Goal: Task Accomplishment & Management: Manage account settings

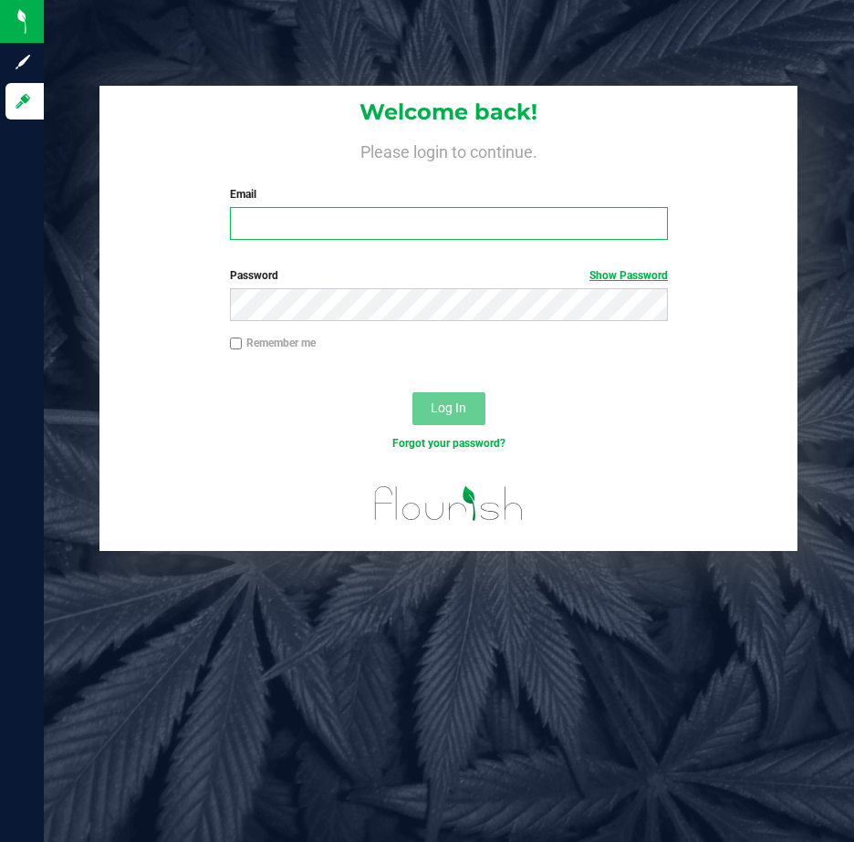
type input "[EMAIL_ADDRESS][DOMAIN_NAME]"
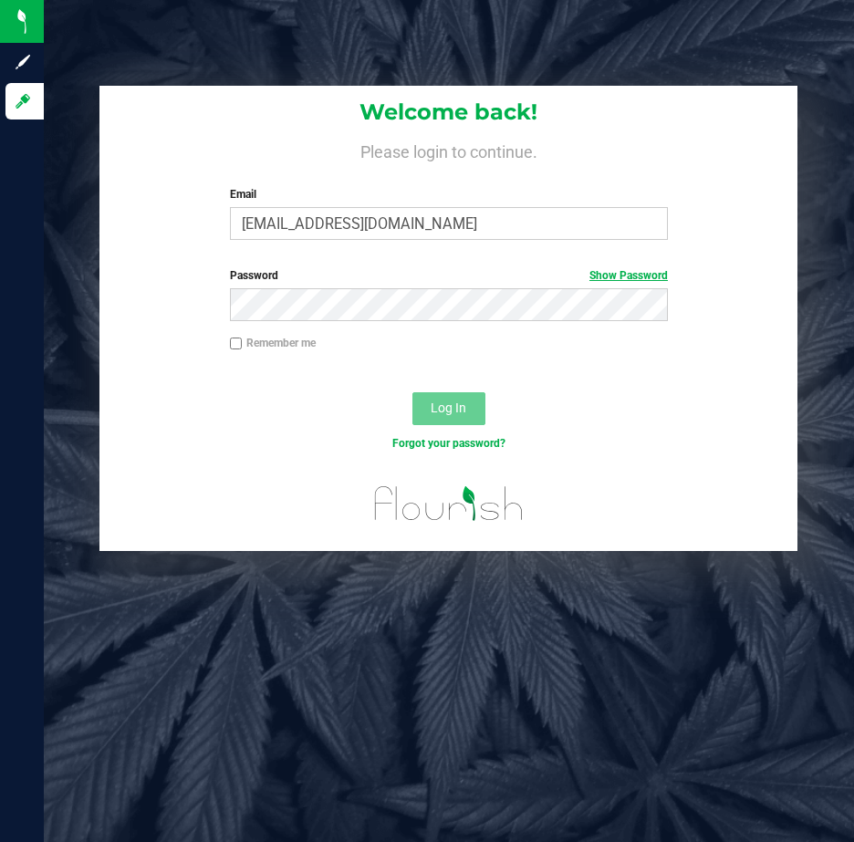
click at [624, 274] on link "Show Password" at bounding box center [628, 275] width 78 height 13
click at [632, 275] on link "Hide Password" at bounding box center [631, 275] width 73 height 13
click at [446, 408] on span "Log In" at bounding box center [449, 408] width 36 height 15
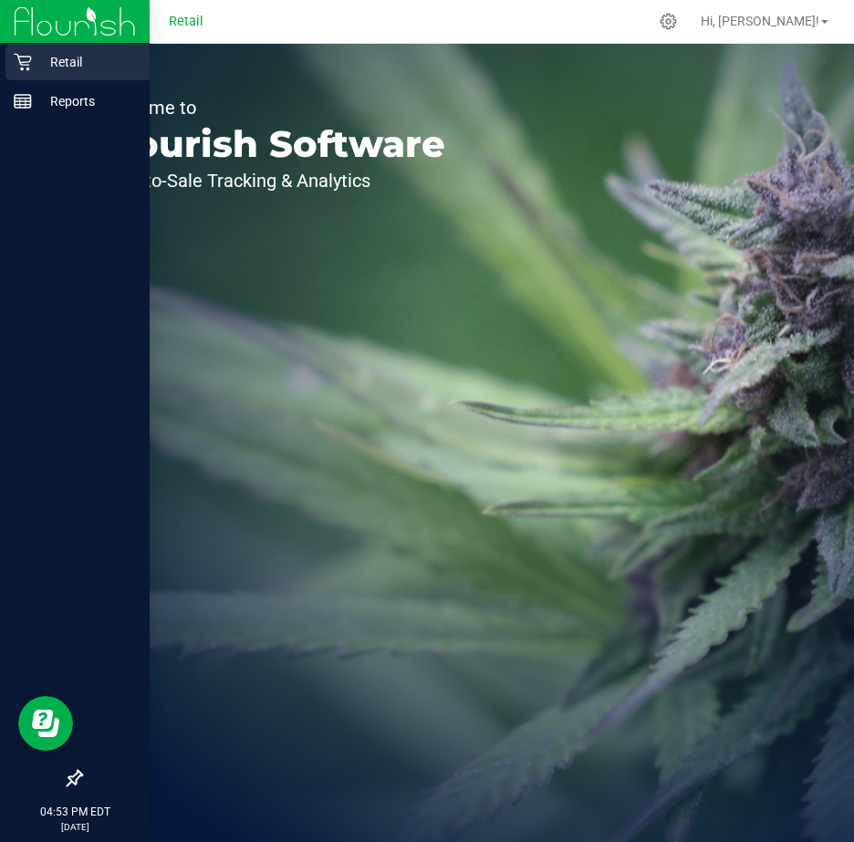
click at [71, 60] on p "Retail" at bounding box center [86, 62] width 109 height 22
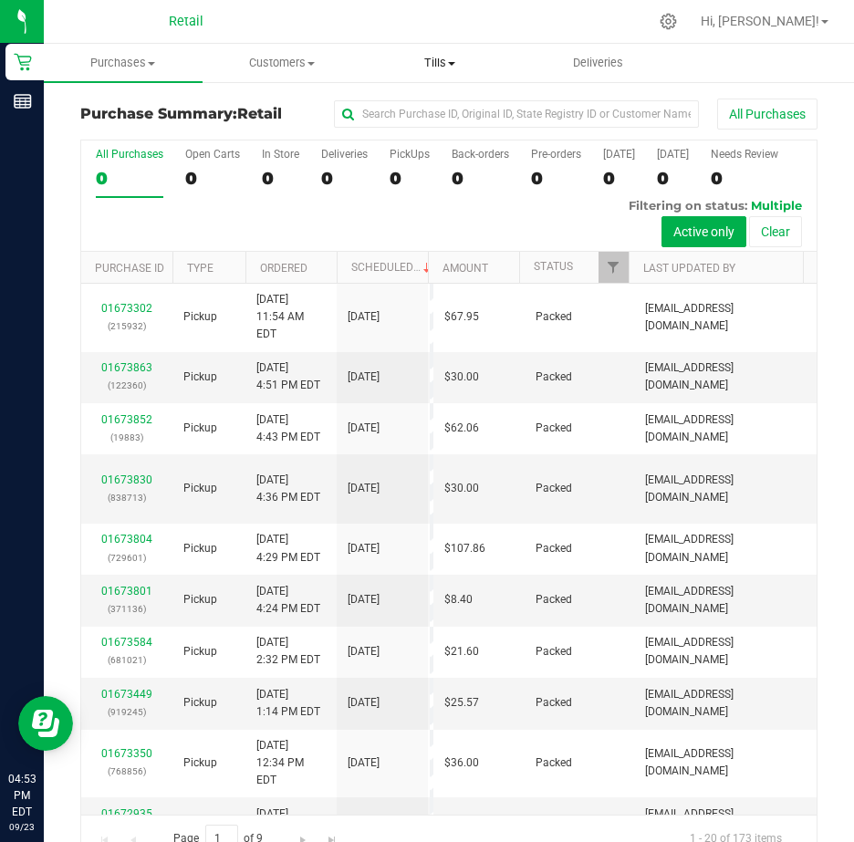
click at [461, 60] on span "Tills" at bounding box center [439, 63] width 157 height 16
click at [427, 104] on span "Manage tills" at bounding box center [421, 110] width 123 height 16
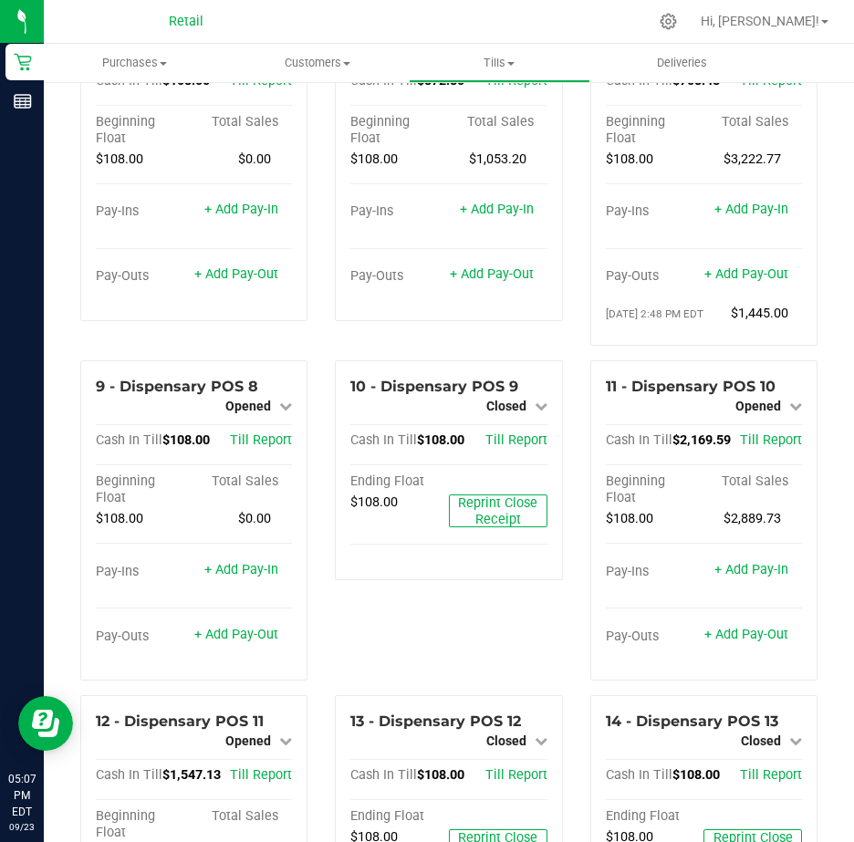
scroll to position [821, 0]
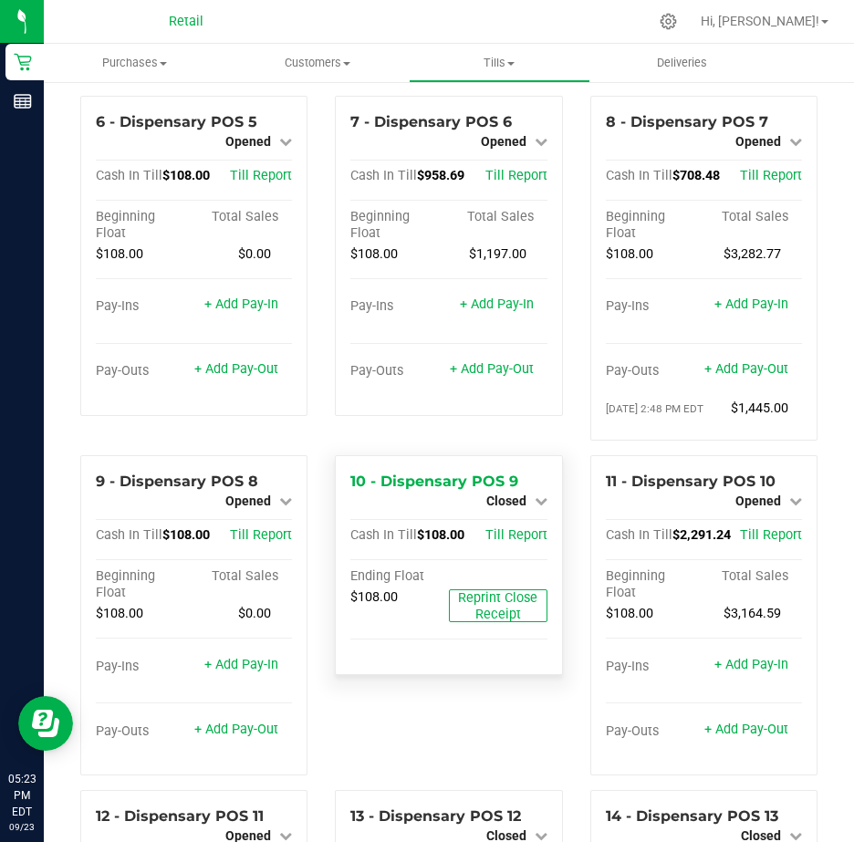
scroll to position [730, 0]
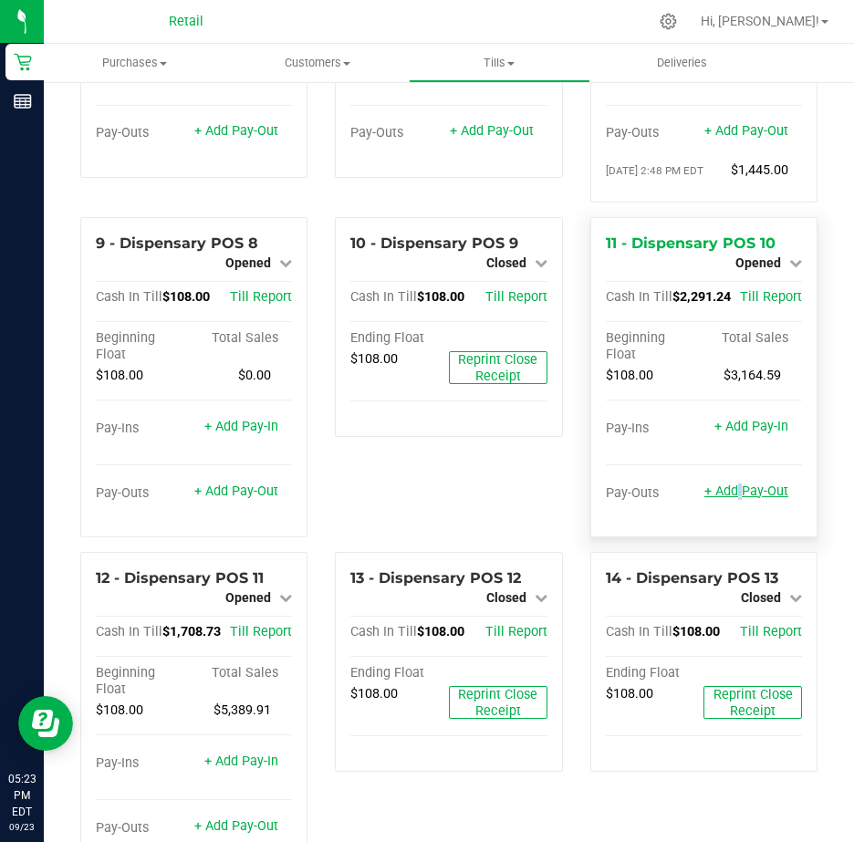
click at [726, 499] on link "+ Add Pay-Out" at bounding box center [746, 492] width 84 height 16
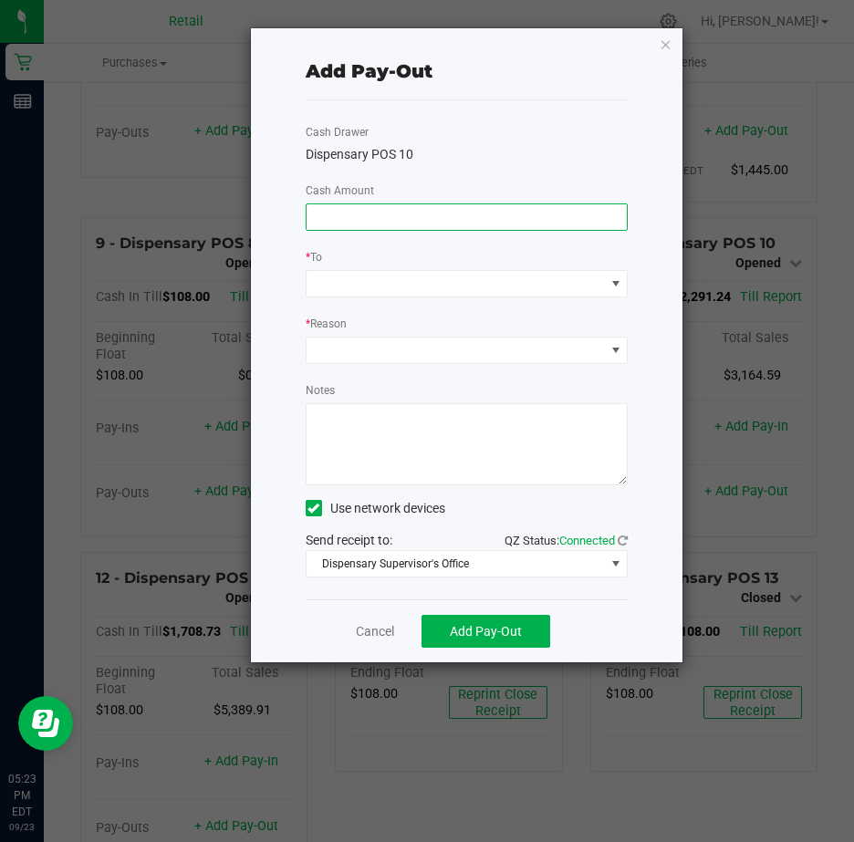
click at [354, 217] on input at bounding box center [467, 217] width 321 height 26
type input "$1,890.00"
click at [341, 285] on span at bounding box center [456, 284] width 298 height 26
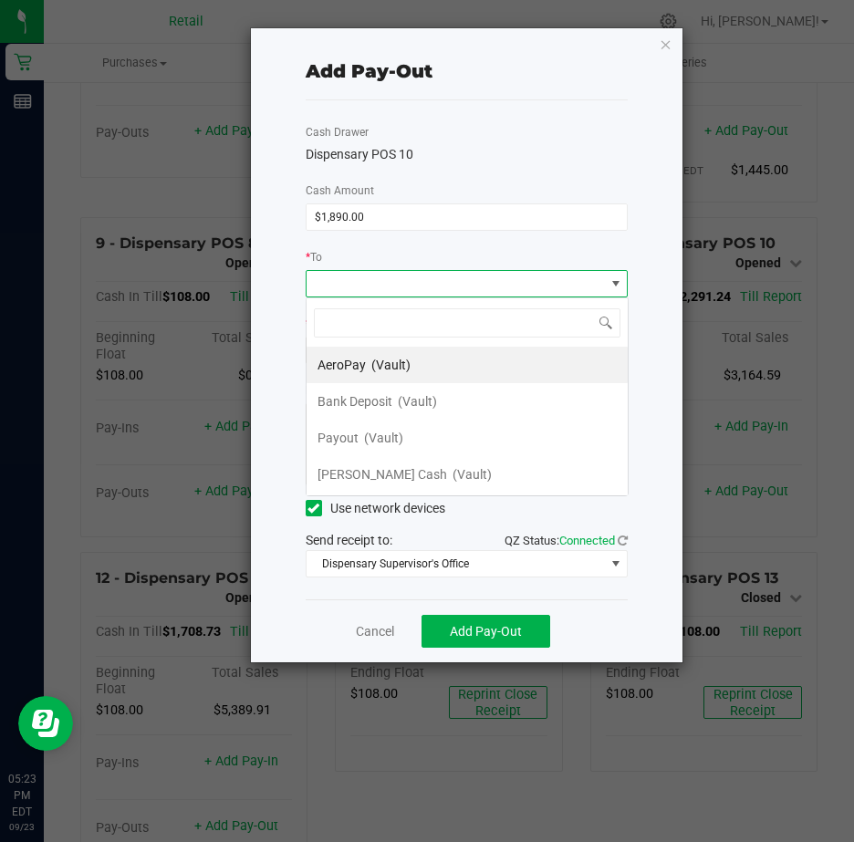
scroll to position [27, 322]
click at [354, 436] on span "Payout" at bounding box center [338, 438] width 41 height 15
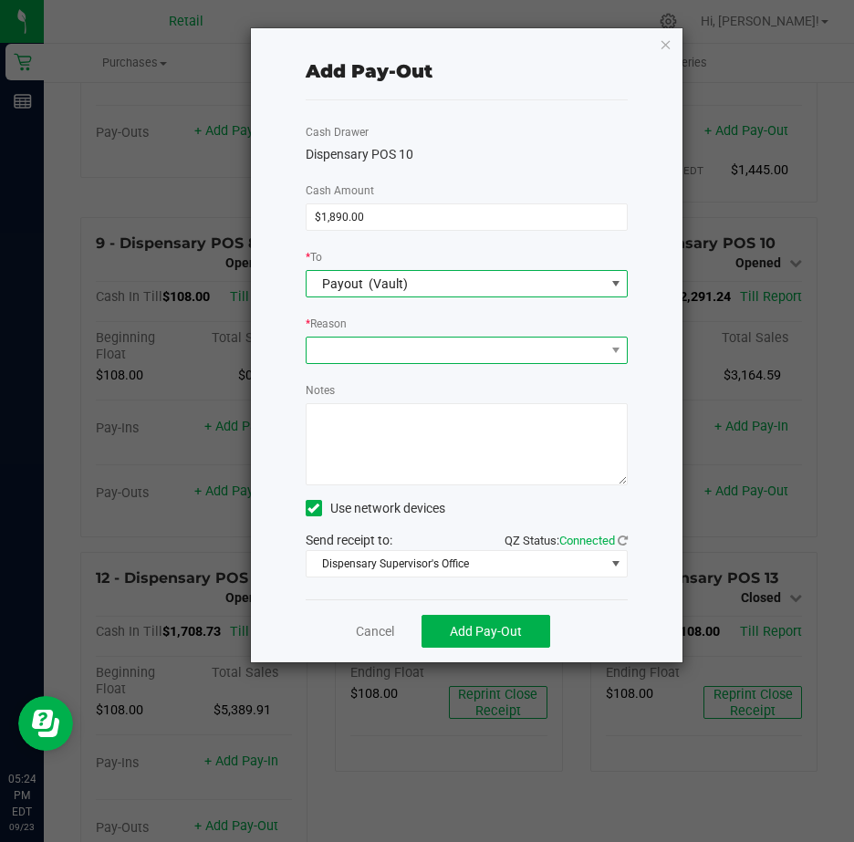
click at [326, 344] on span at bounding box center [456, 351] width 298 height 26
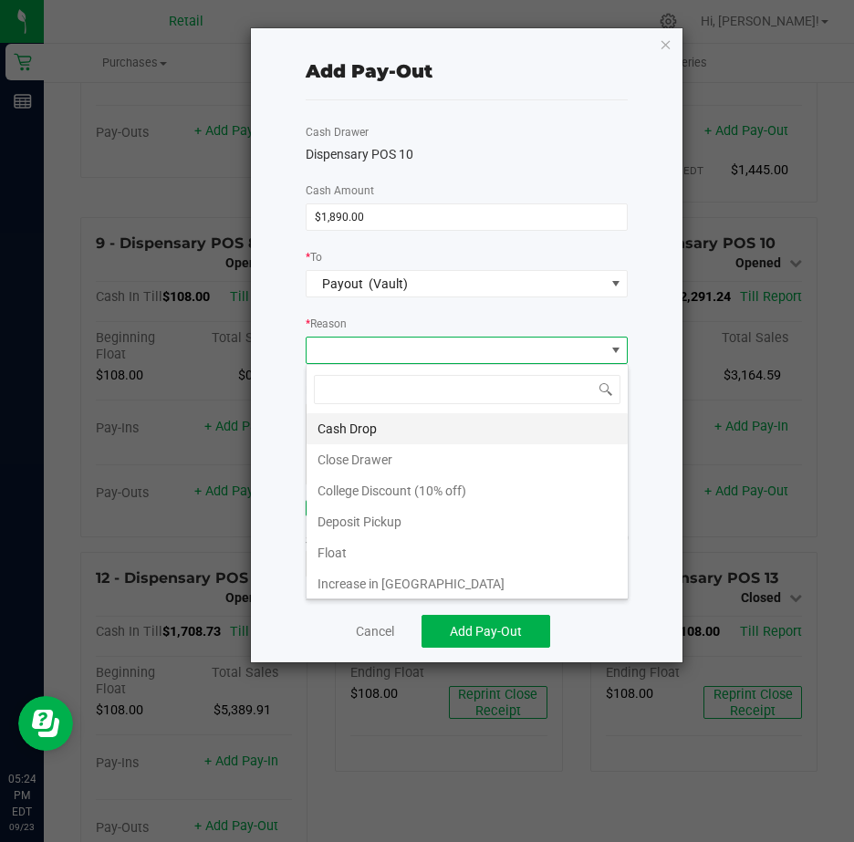
click at [373, 424] on li "Cash Drop" at bounding box center [467, 428] width 321 height 31
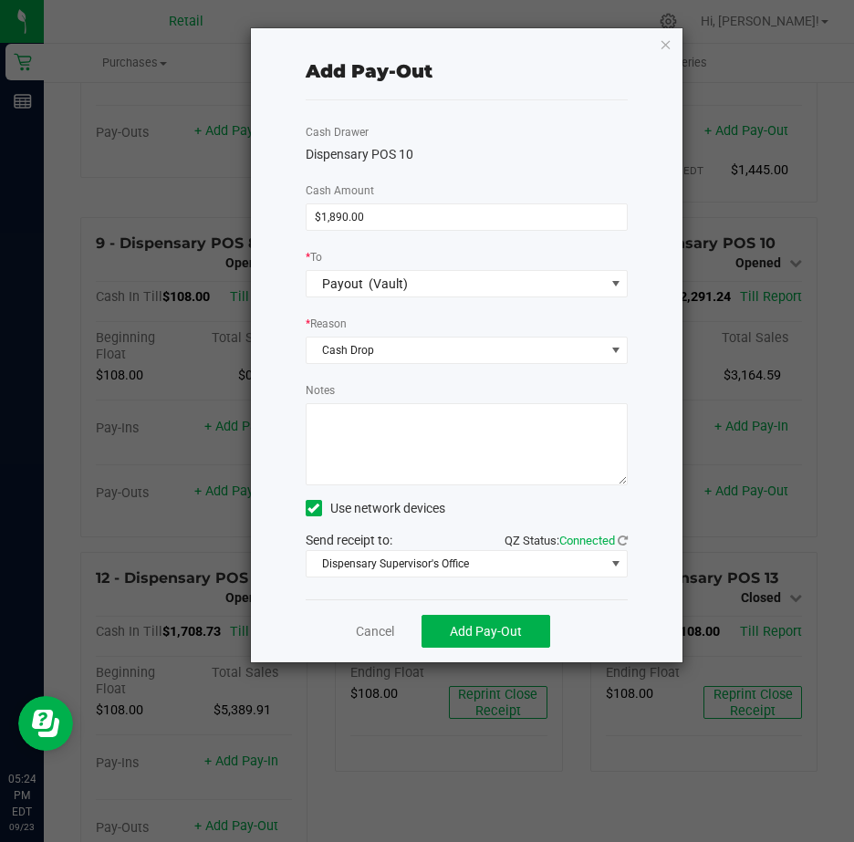
drag, startPoint x: 342, startPoint y: 421, endPoint x: 350, endPoint y: 427, distance: 10.4
click at [345, 422] on textarea "Notes" at bounding box center [467, 444] width 323 height 82
type textarea "JG"
click at [310, 508] on icon at bounding box center [314, 508] width 12 height 0
click at [0, 0] on input "Use network devices" at bounding box center [0, 0] width 0 height 0
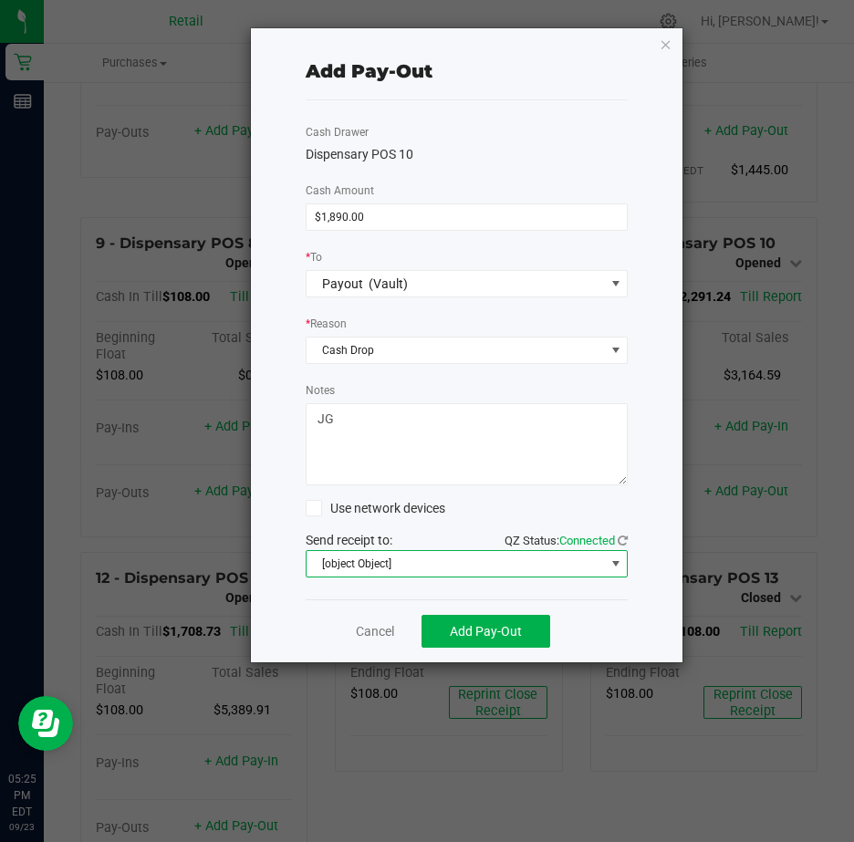
click at [620, 567] on span at bounding box center [616, 564] width 15 height 15
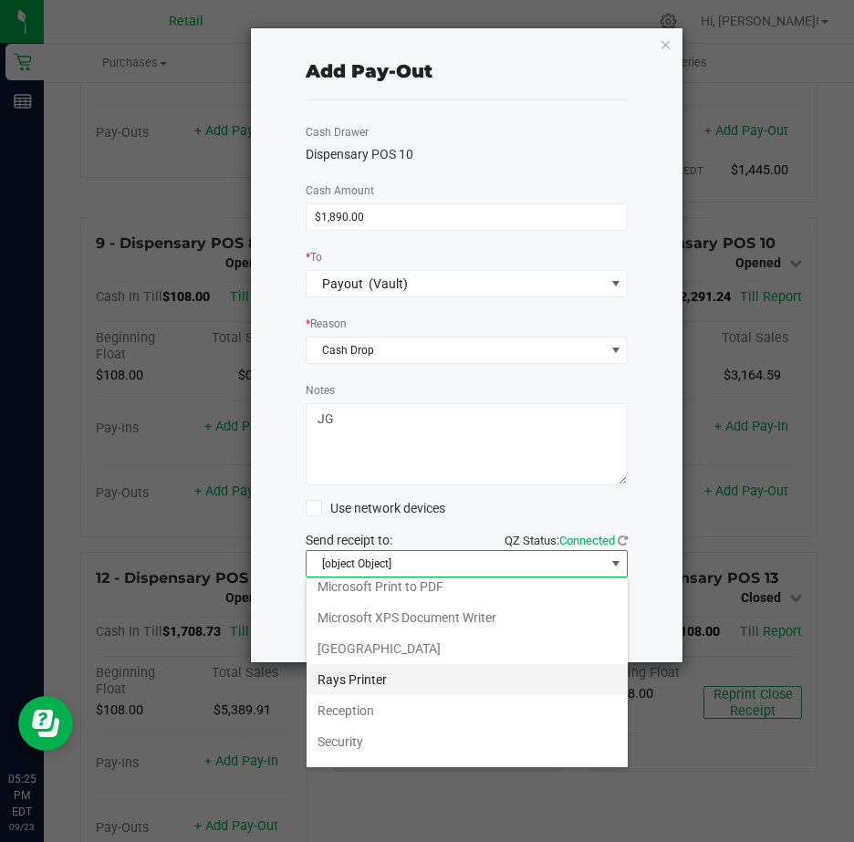
scroll to position [283, 0]
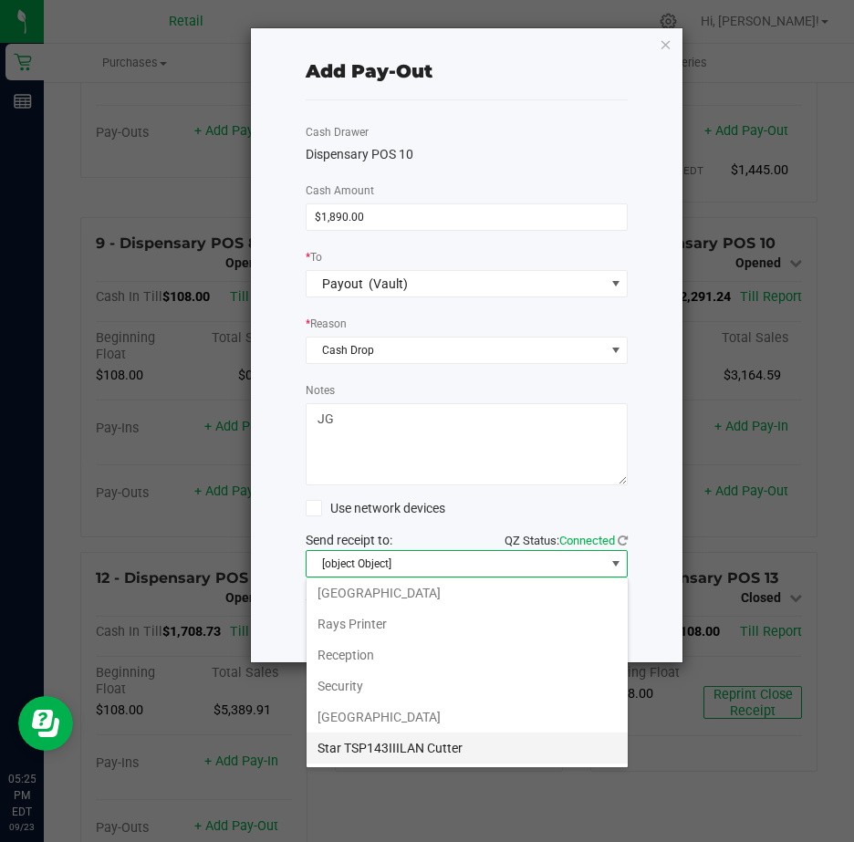
click at [455, 745] on Cutter "Star TSP143IIILAN Cutter" at bounding box center [467, 748] width 321 height 31
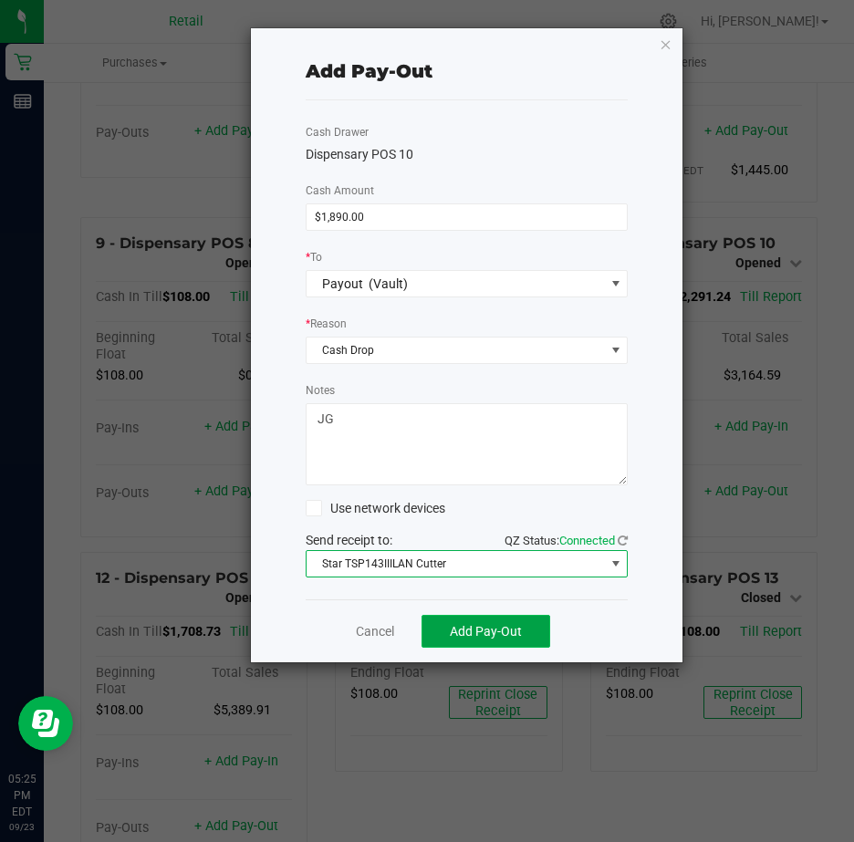
click at [496, 631] on span "Add Pay-Out" at bounding box center [486, 631] width 72 height 15
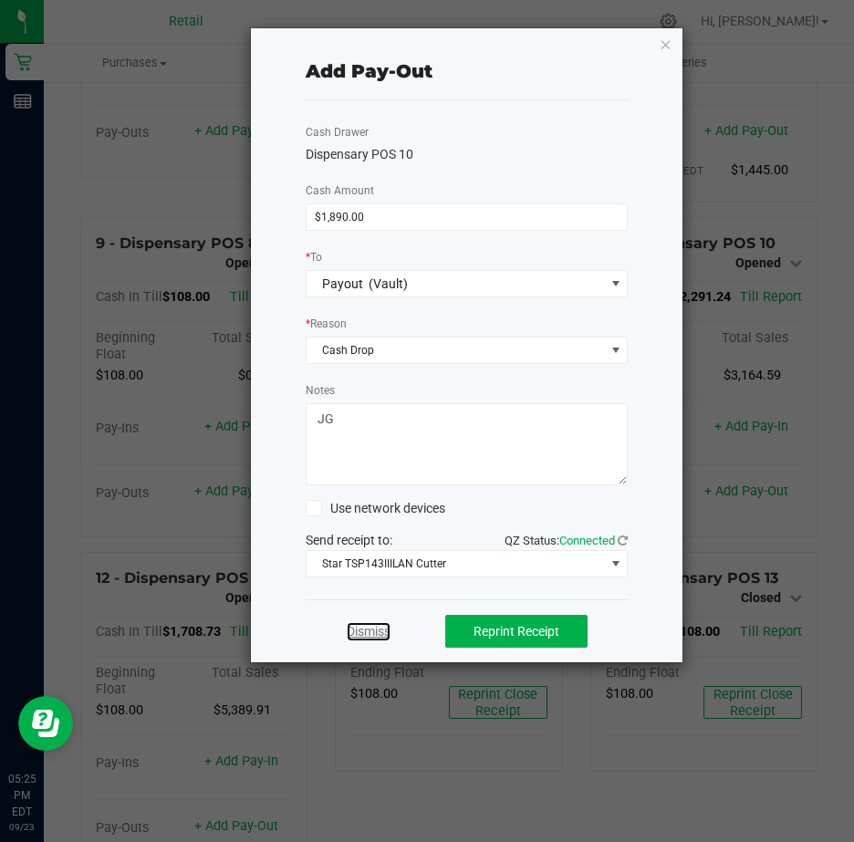
drag, startPoint x: 367, startPoint y: 631, endPoint x: 392, endPoint y: 625, distance: 26.3
click at [368, 631] on link "Dismiss" at bounding box center [369, 631] width 44 height 19
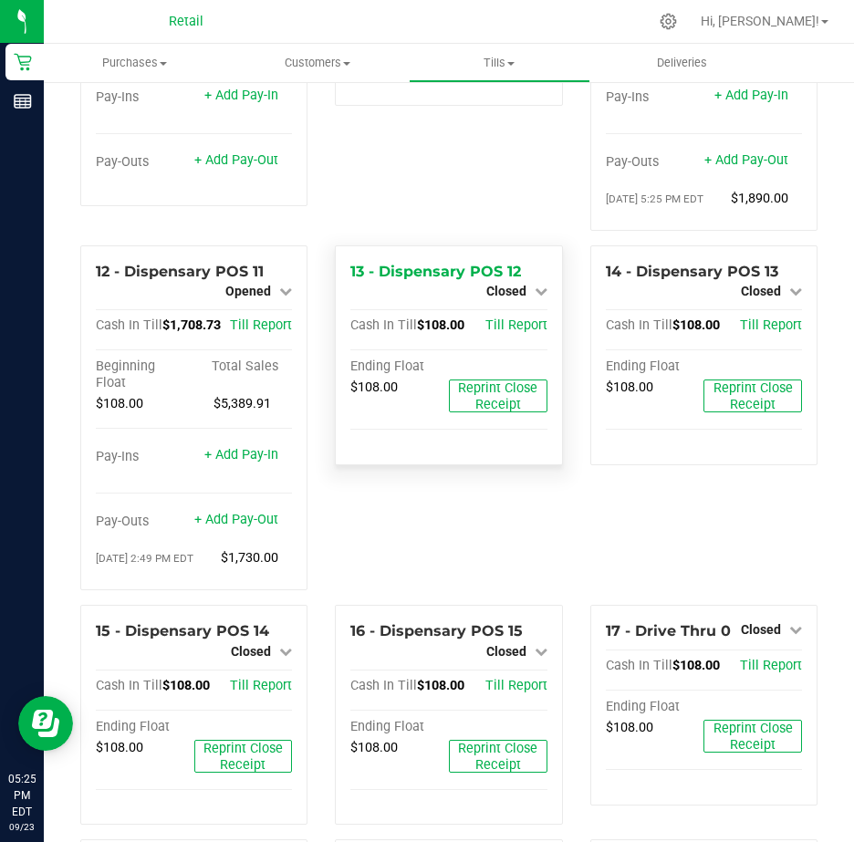
scroll to position [1095, 0]
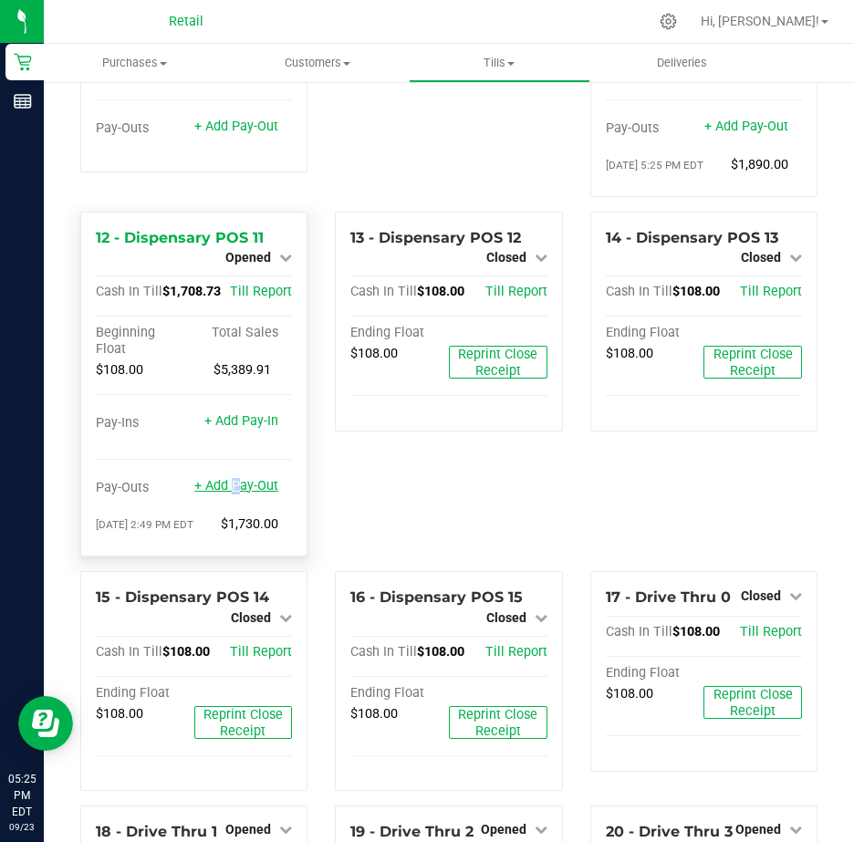
click at [230, 494] on link "+ Add Pay-Out" at bounding box center [236, 486] width 84 height 16
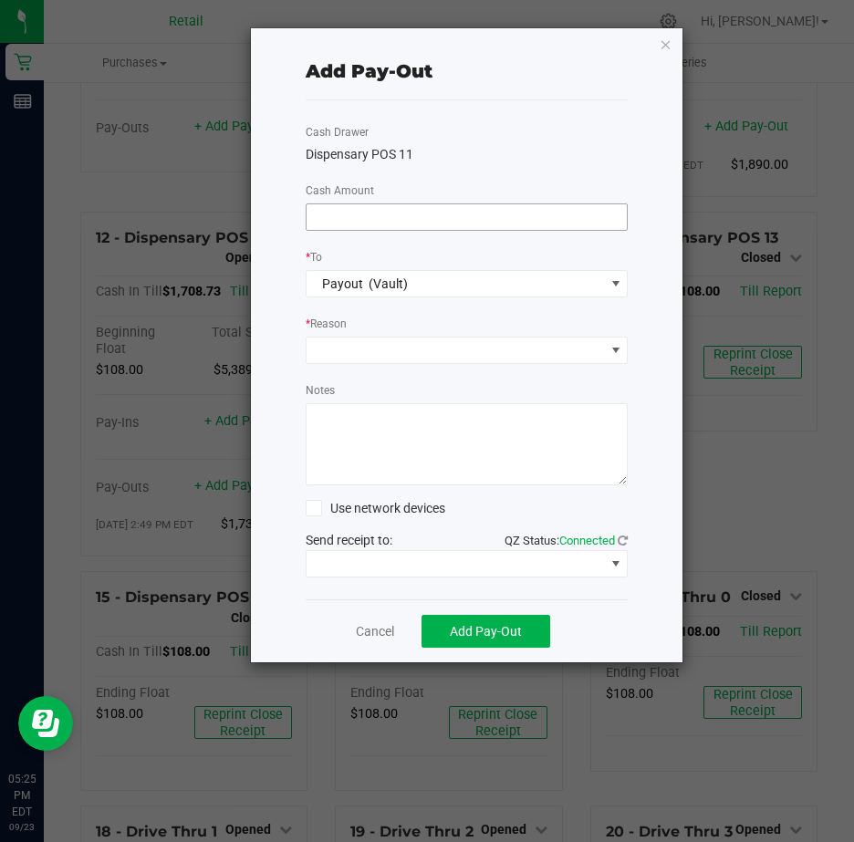
click at [360, 215] on input at bounding box center [467, 217] width 321 height 26
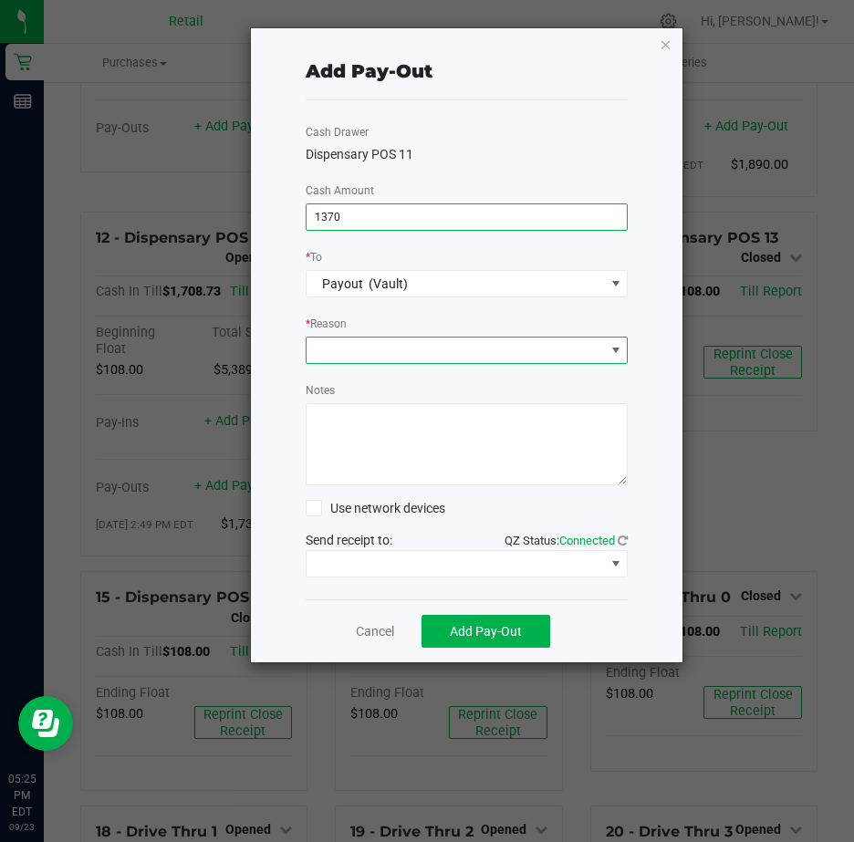
type input "$1,370.00"
click at [612, 346] on span at bounding box center [616, 350] width 15 height 15
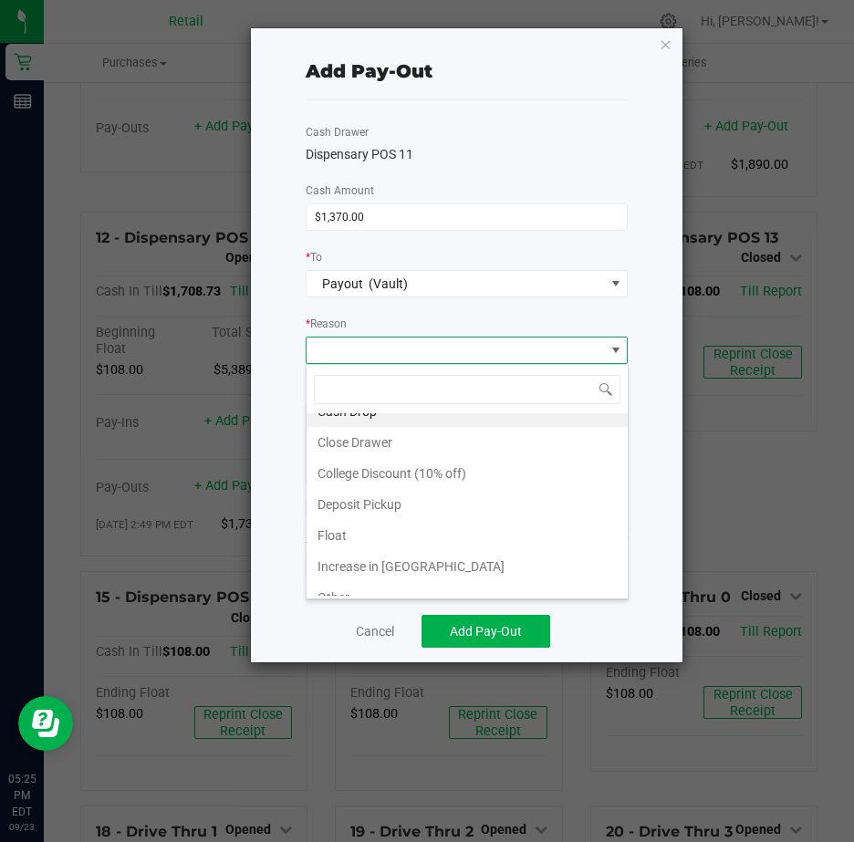
scroll to position [0, 0]
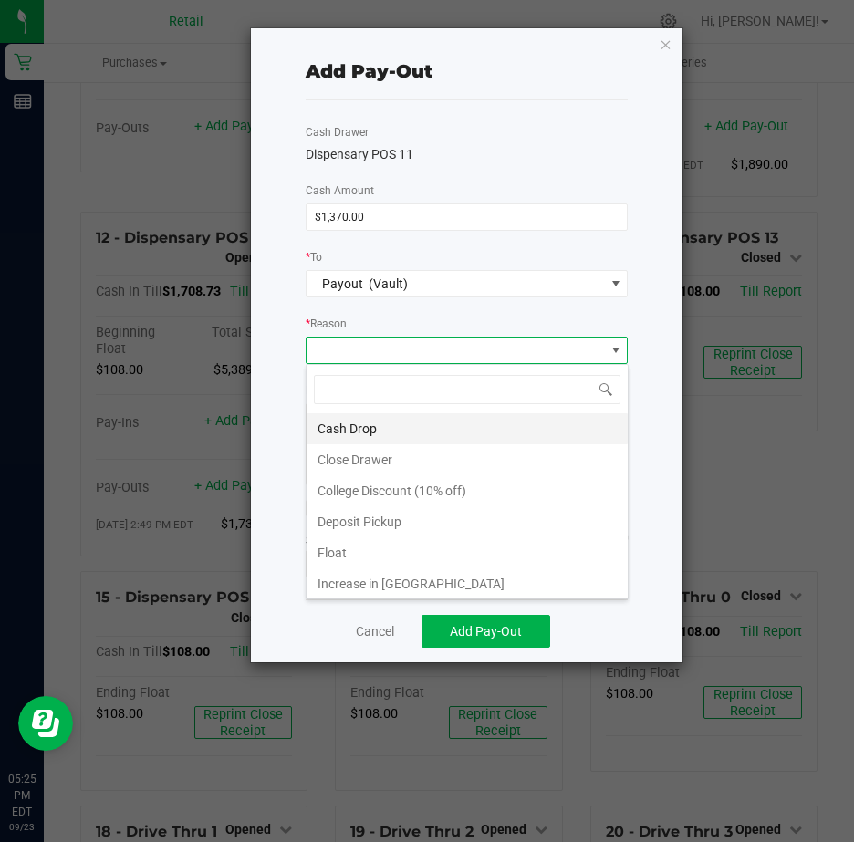
click at [357, 427] on li "Cash Drop" at bounding box center [467, 428] width 321 height 31
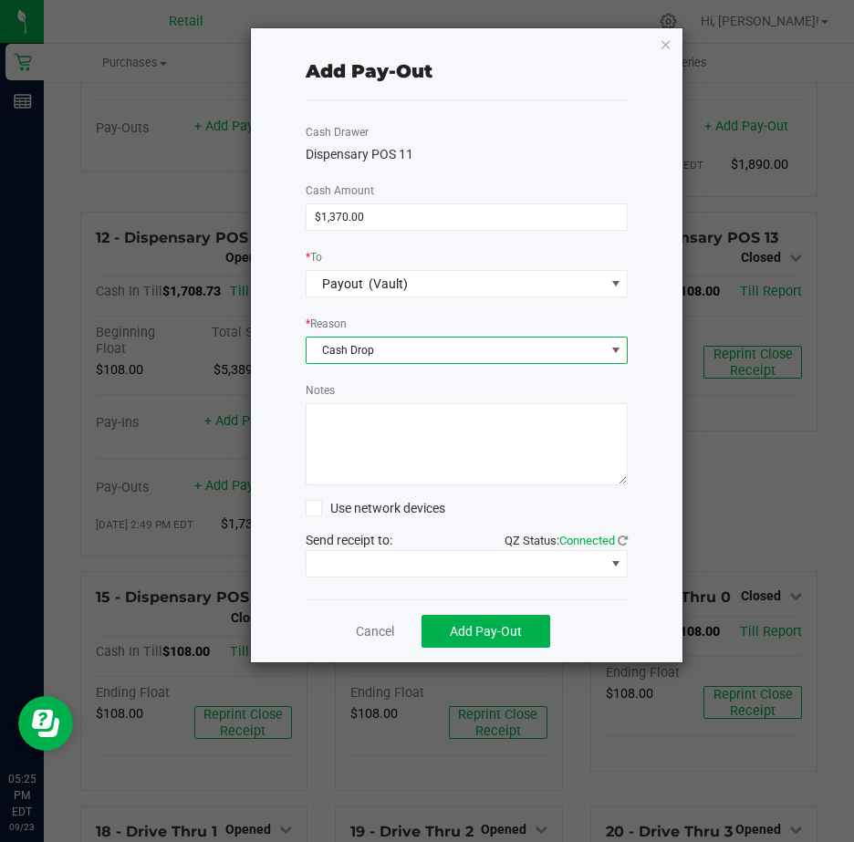
click at [348, 427] on textarea "Notes" at bounding box center [467, 444] width 323 height 82
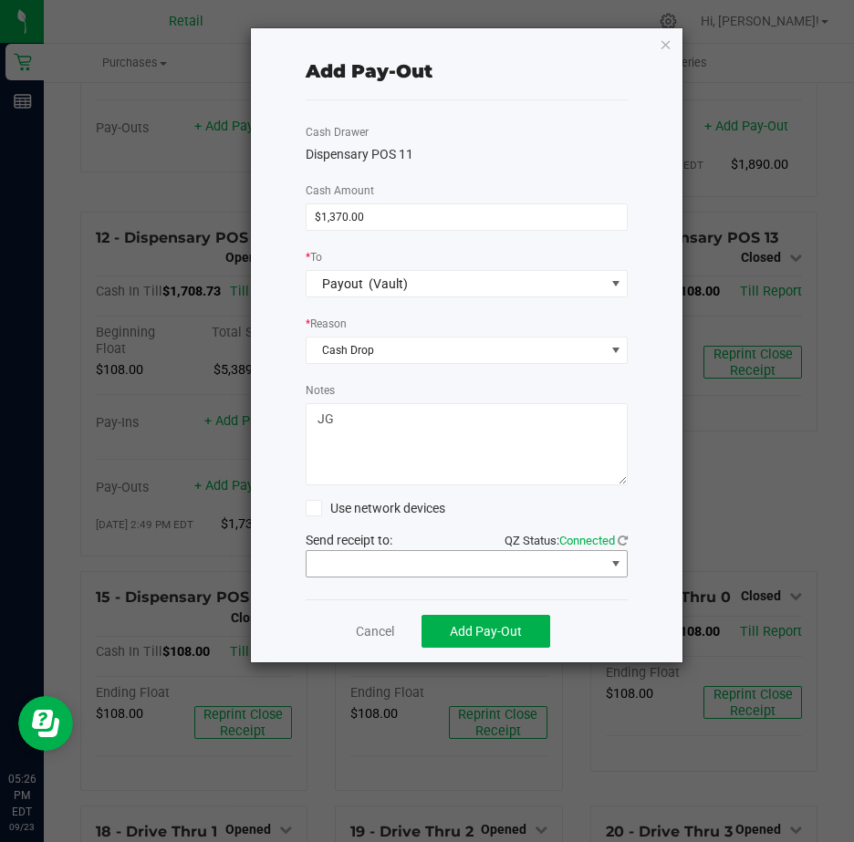
type textarea "JG"
click at [618, 563] on span at bounding box center [616, 564] width 15 height 15
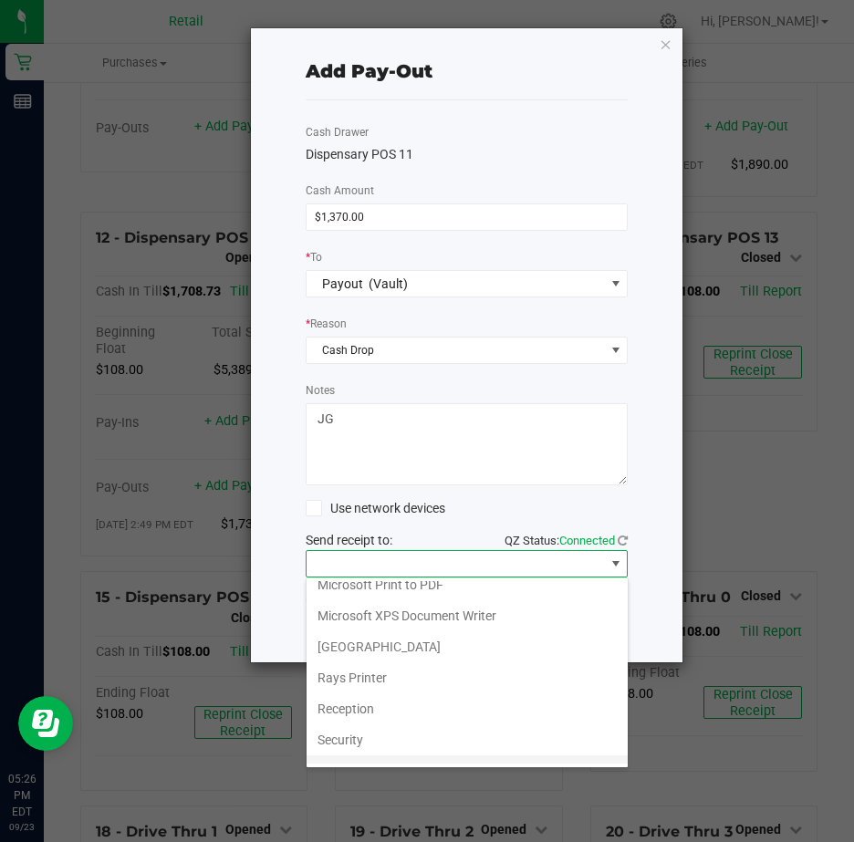
scroll to position [283, 0]
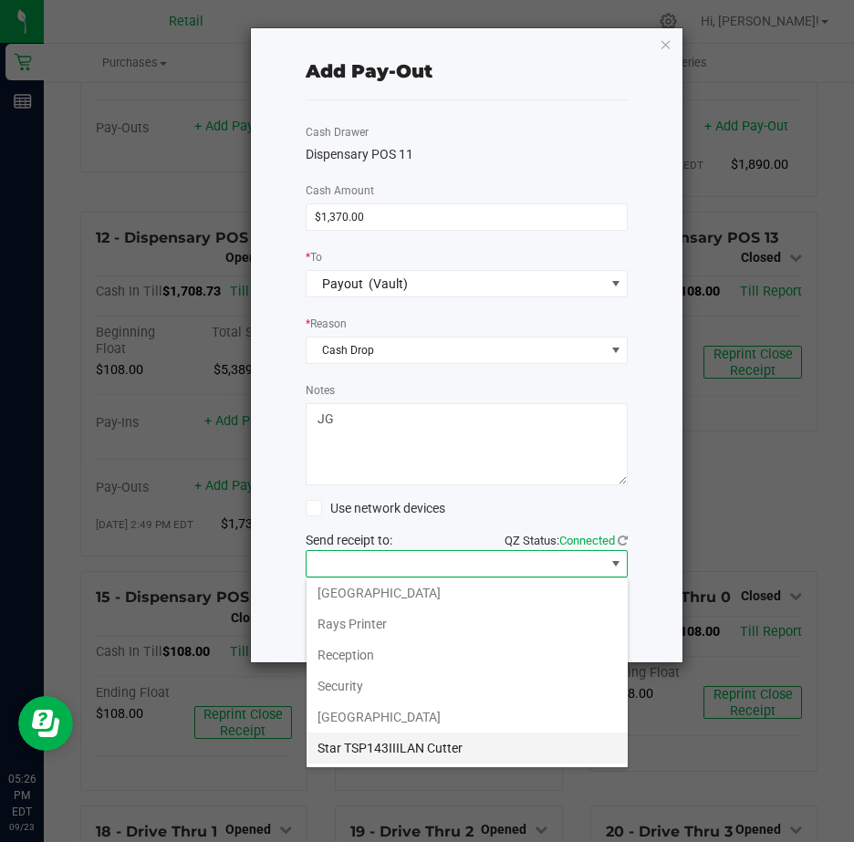
click at [454, 746] on Cutter "Star TSP143IIILAN Cutter" at bounding box center [467, 748] width 321 height 31
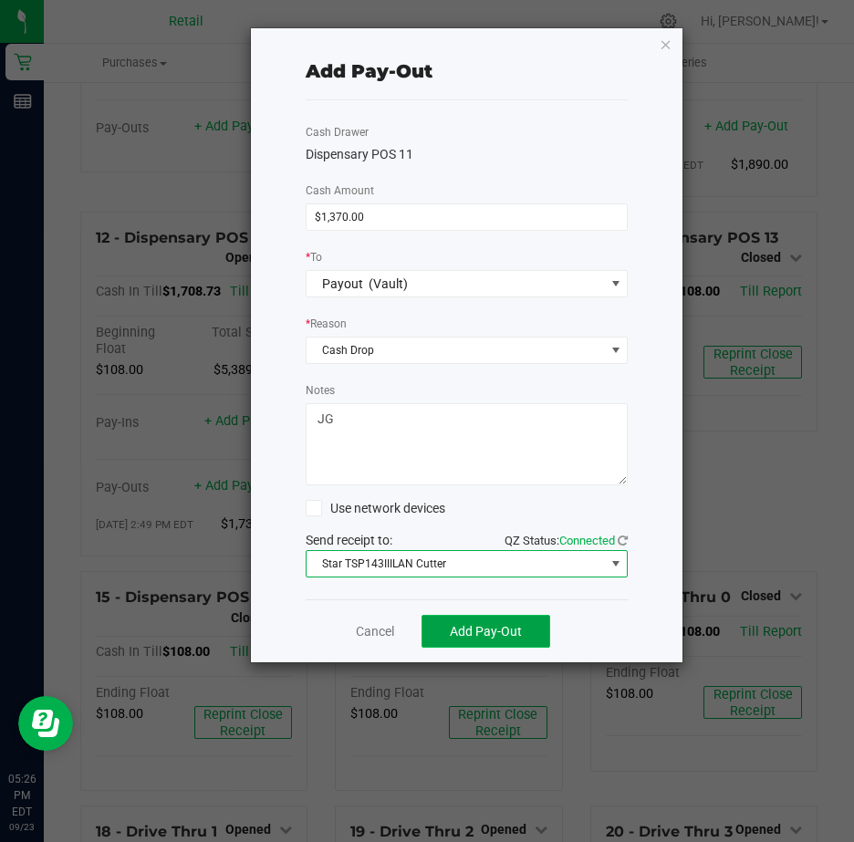
click at [474, 626] on span "Add Pay-Out" at bounding box center [486, 631] width 72 height 15
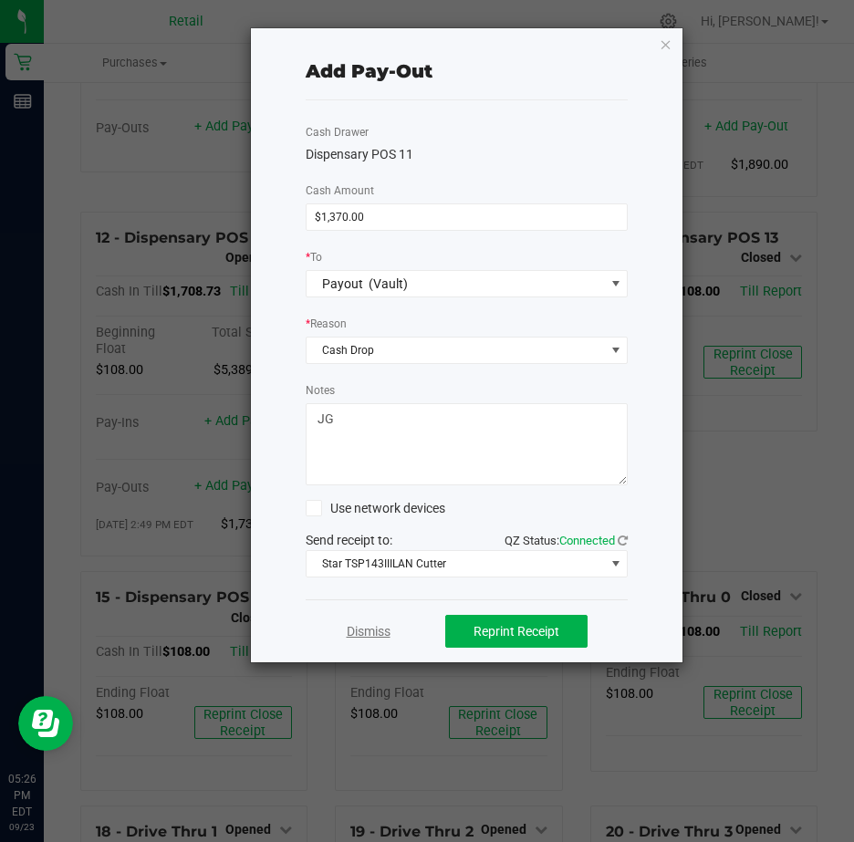
click at [364, 635] on link "Dismiss" at bounding box center [369, 631] width 44 height 19
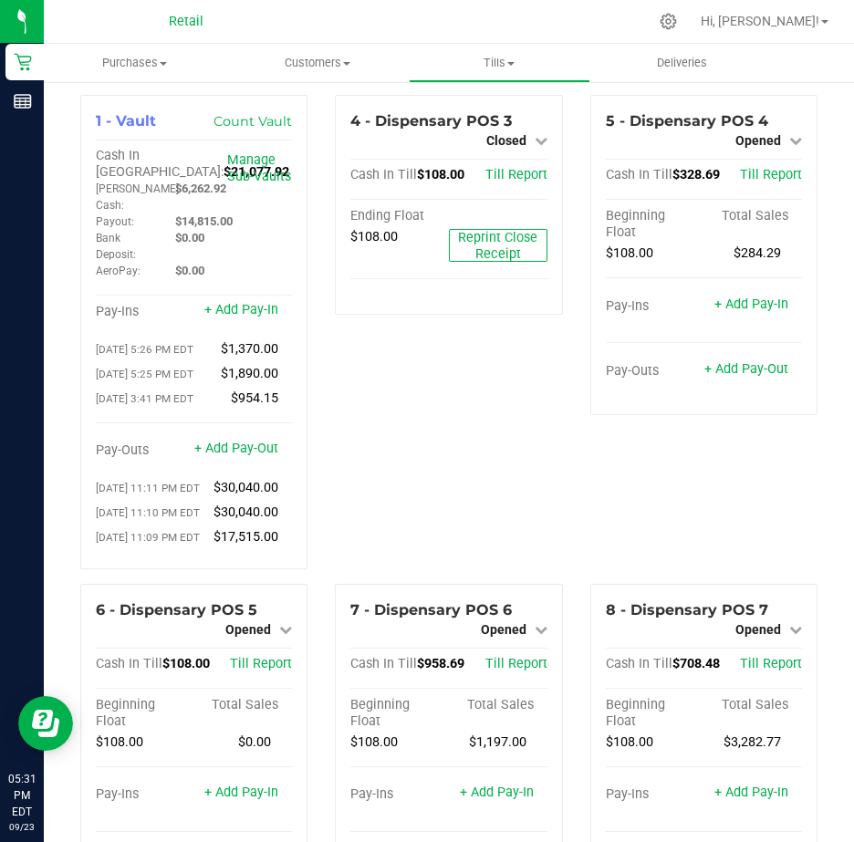
scroll to position [0, 0]
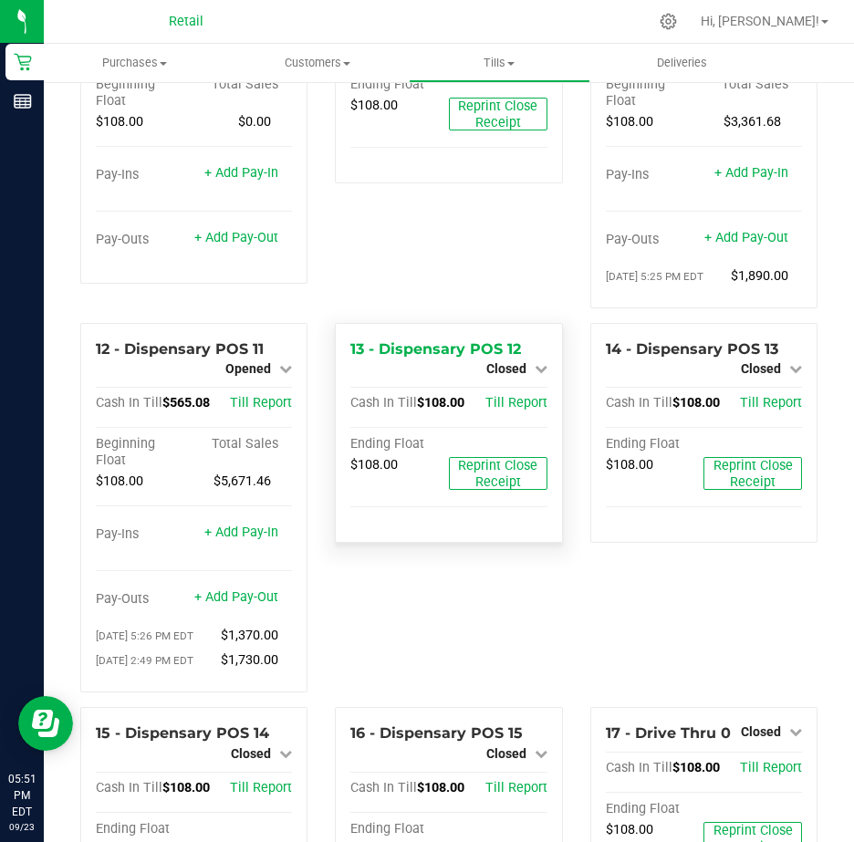
scroll to position [1004, 0]
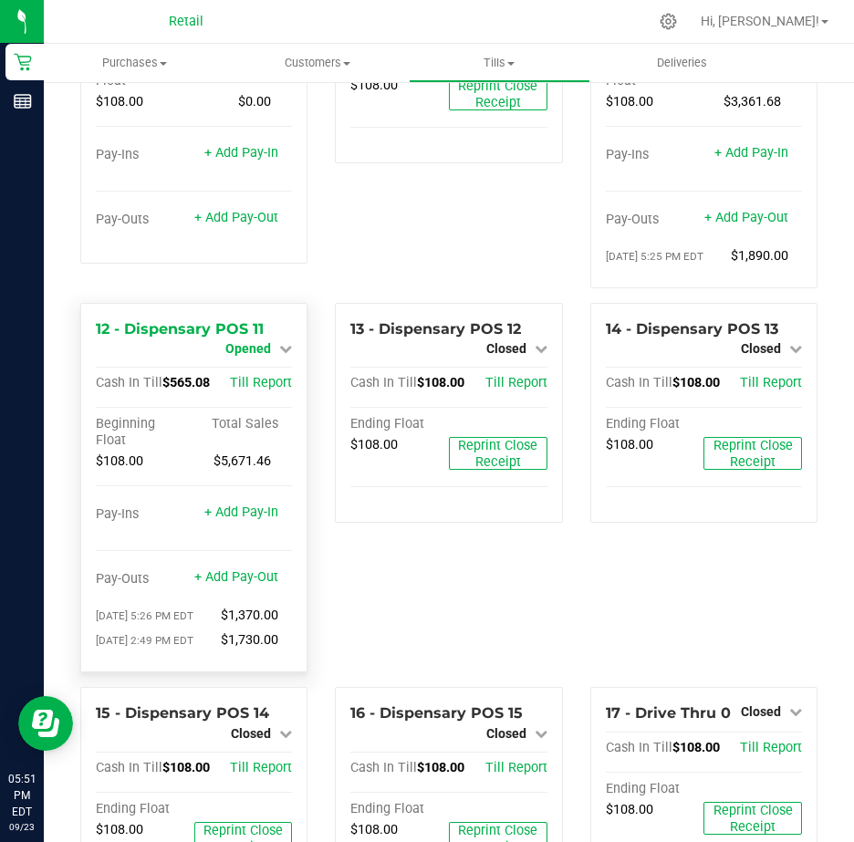
click at [280, 355] on icon at bounding box center [285, 348] width 13 height 13
click at [262, 372] on link "Close Till" at bounding box center [250, 365] width 49 height 15
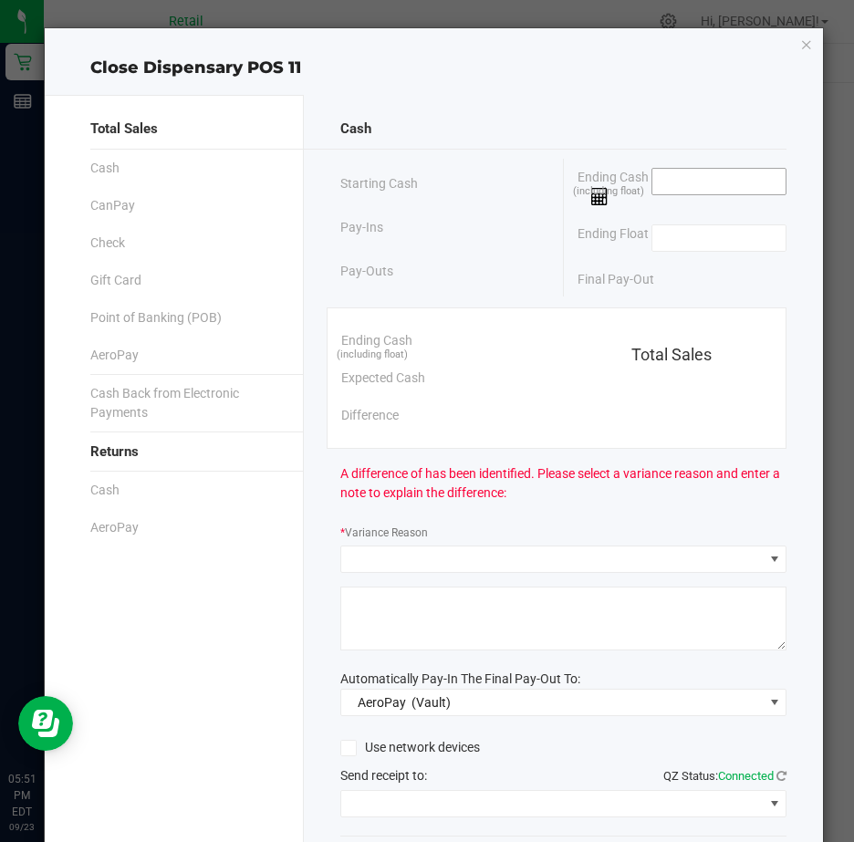
click at [688, 173] on input at bounding box center [719, 182] width 134 height 26
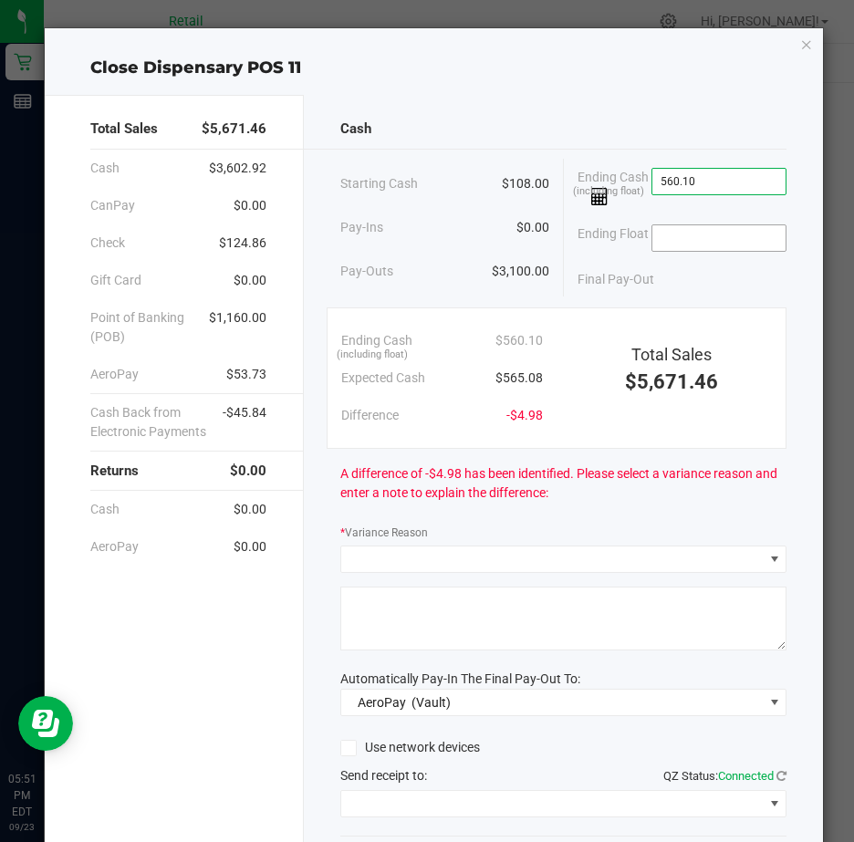
type input "$560.10"
click at [653, 242] on input at bounding box center [719, 238] width 134 height 26
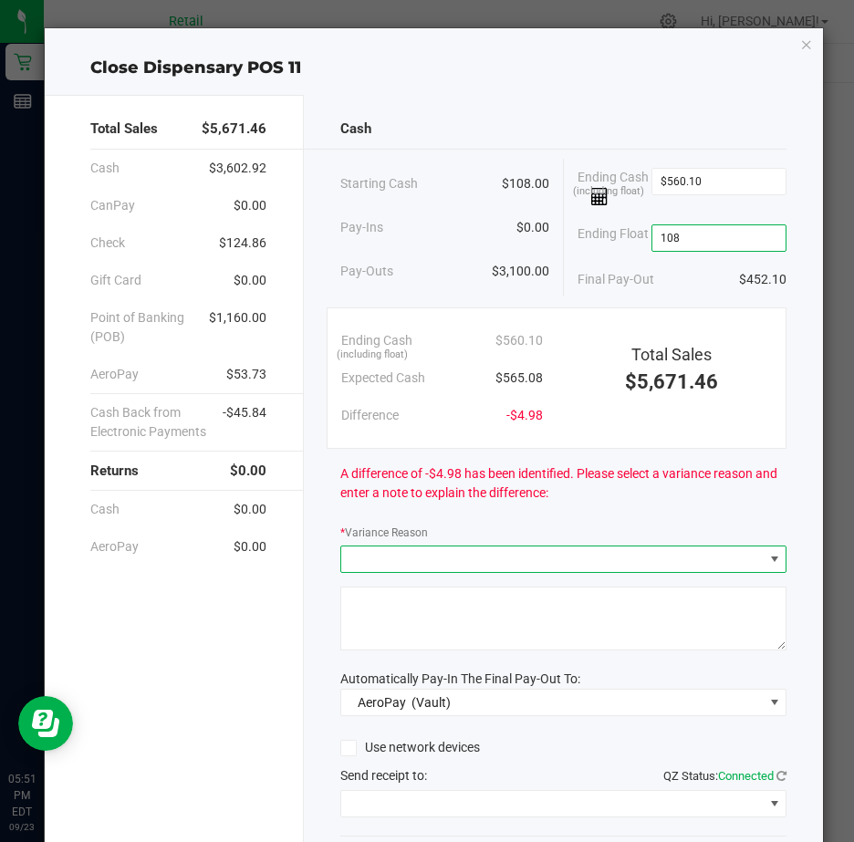
type input "$108.00"
click at [767, 567] on span at bounding box center [774, 559] width 15 height 15
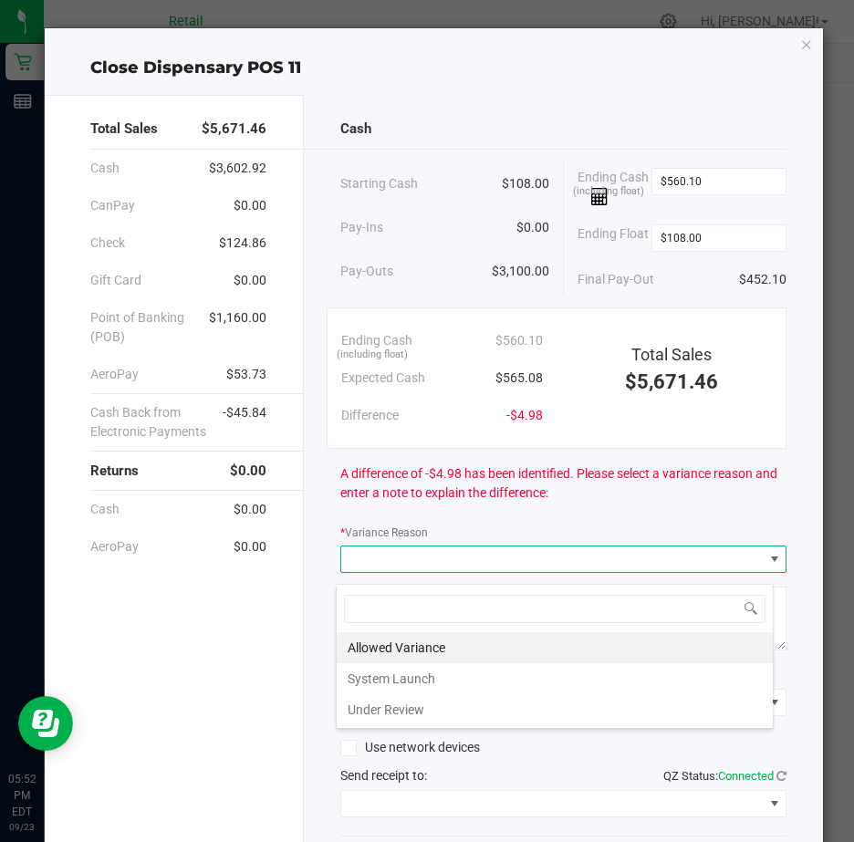
scroll to position [27, 439]
click at [463, 643] on li "Allowed Variance" at bounding box center [555, 647] width 436 height 31
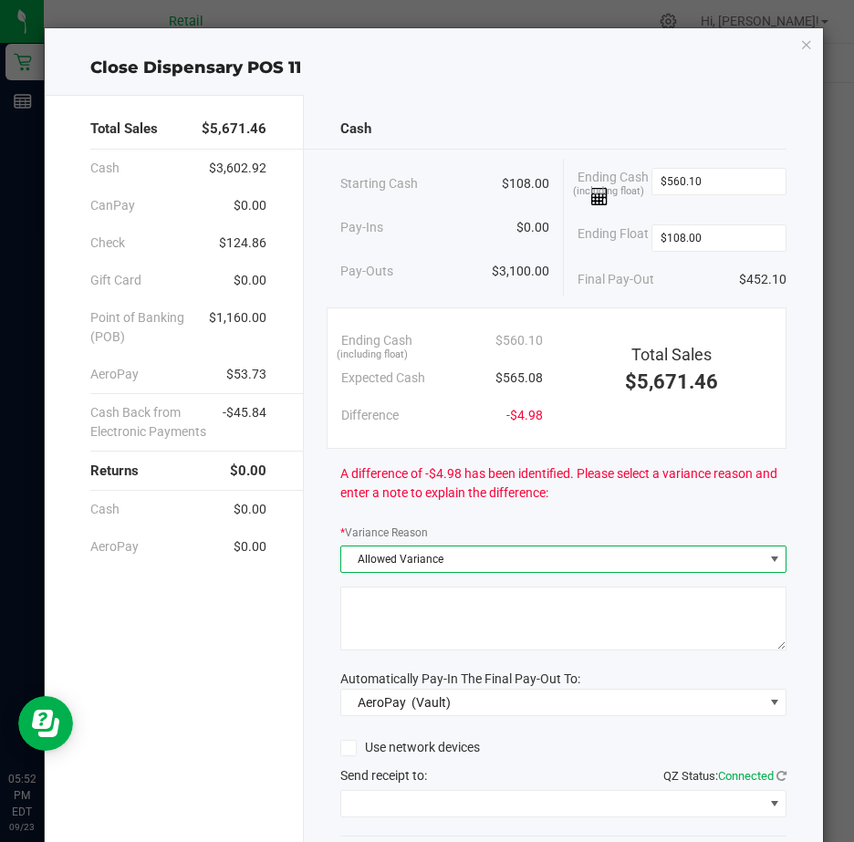
click at [370, 613] on textarea at bounding box center [563, 619] width 446 height 64
type textarea "JG"
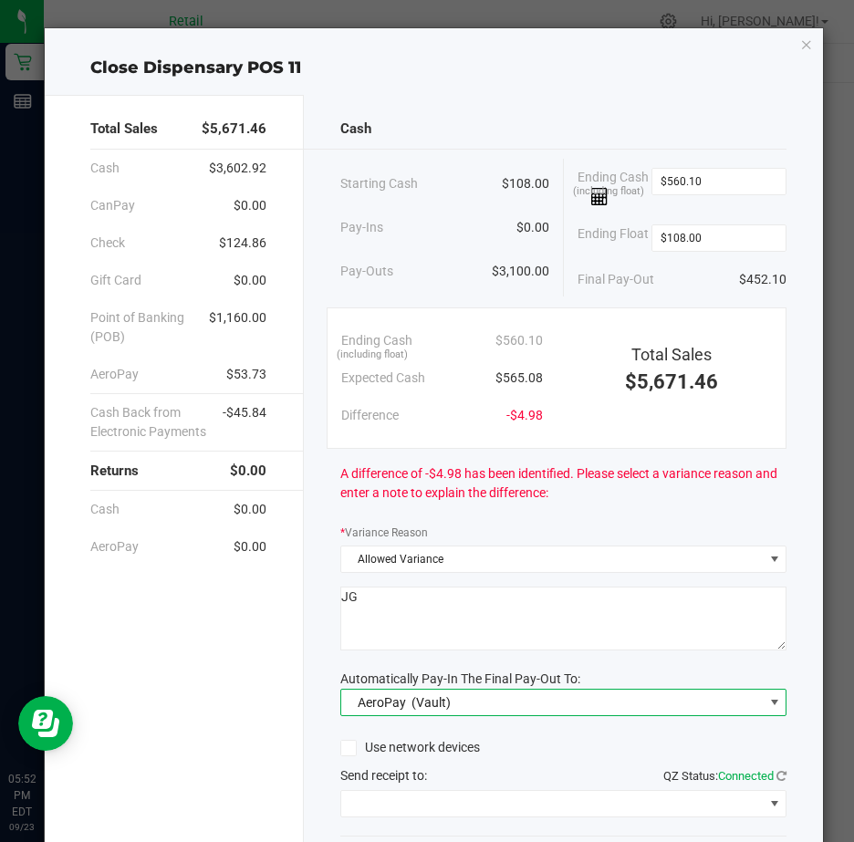
drag, startPoint x: 765, startPoint y: 712, endPoint x: 689, endPoint y: 720, distance: 76.2
click at [767, 710] on span at bounding box center [774, 702] width 15 height 15
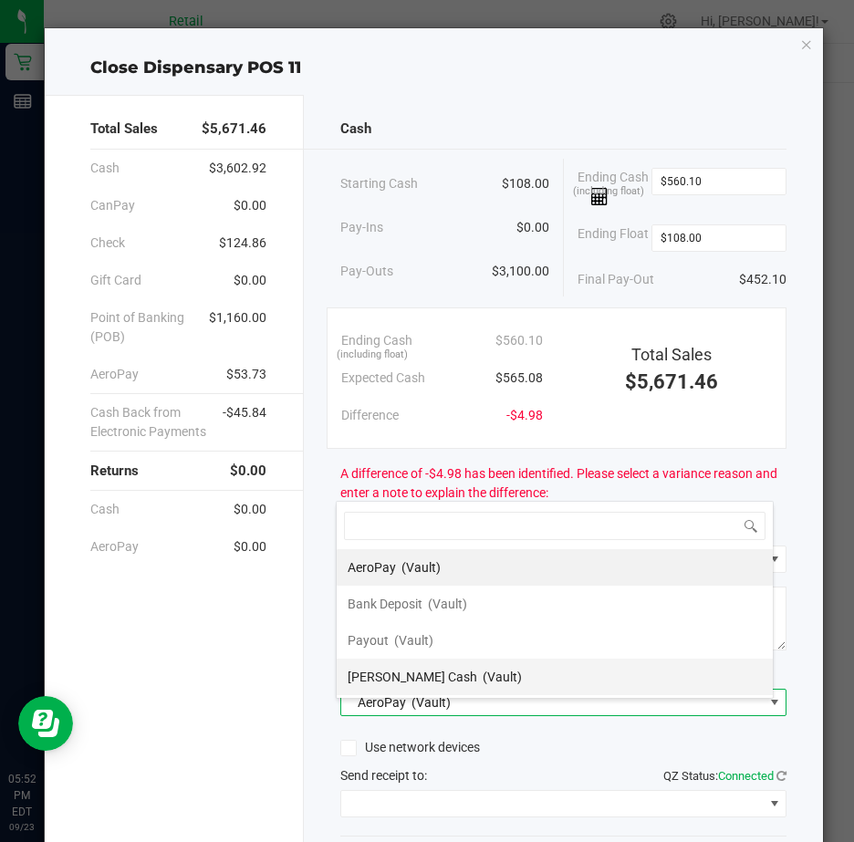
click at [384, 672] on span "Petty Cash" at bounding box center [413, 677] width 130 height 15
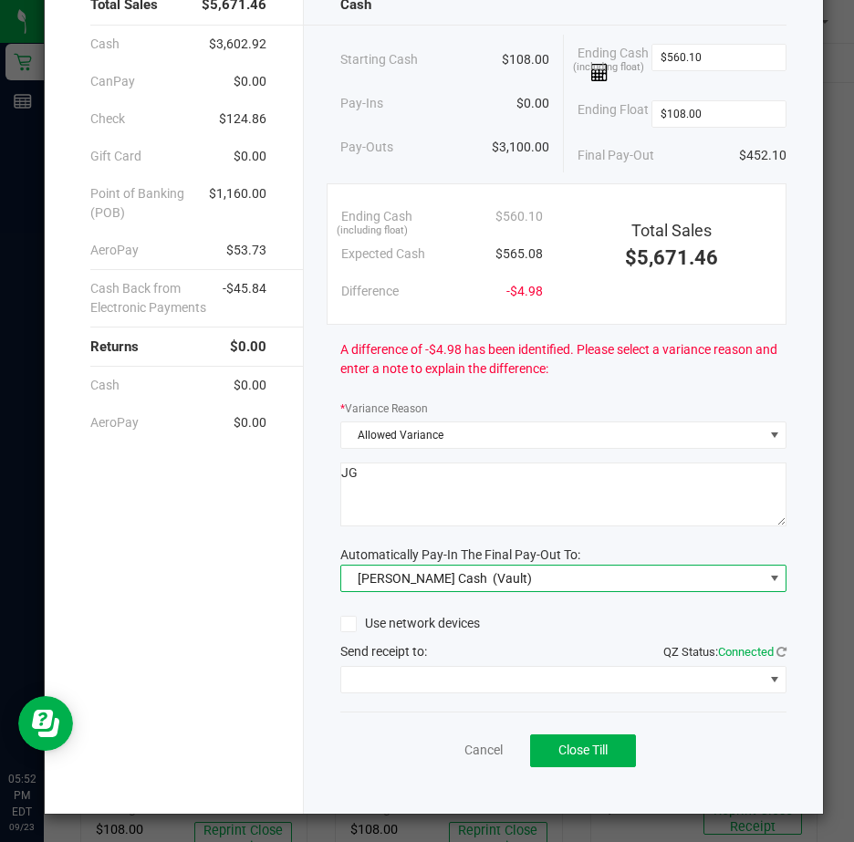
scroll to position [135, 0]
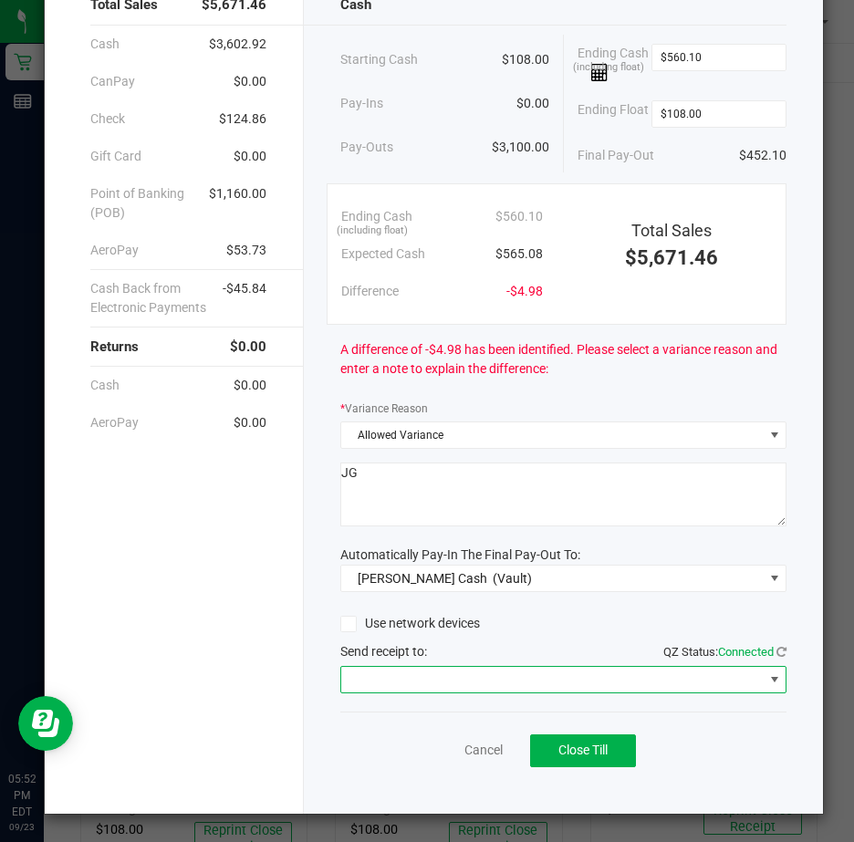
click at [767, 677] on span at bounding box center [774, 679] width 15 height 15
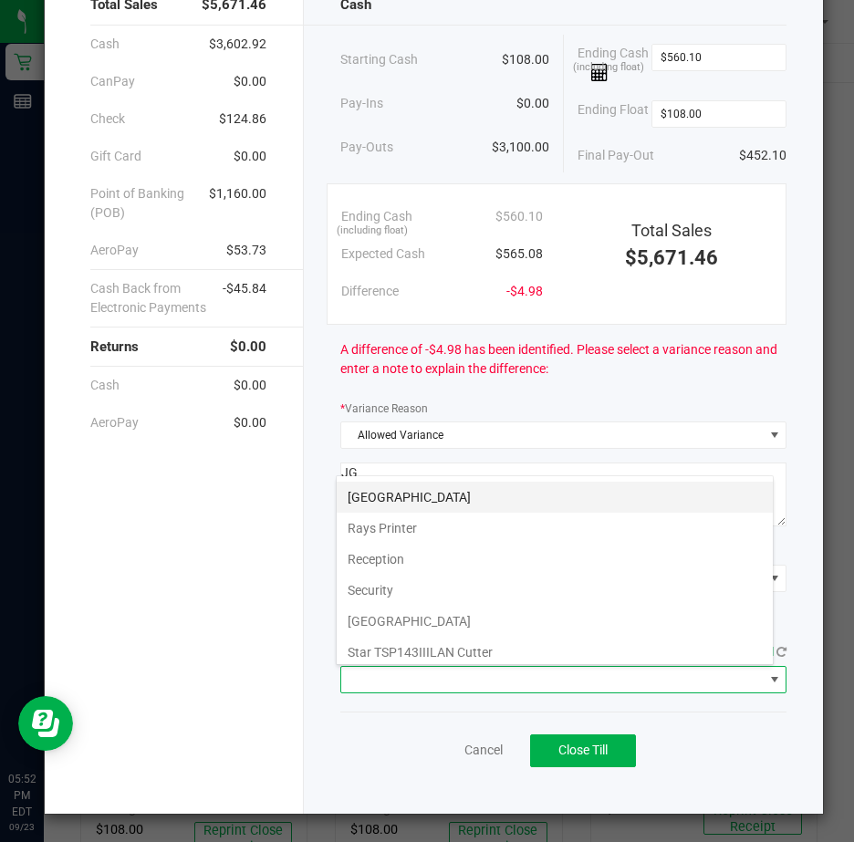
scroll to position [283, 0]
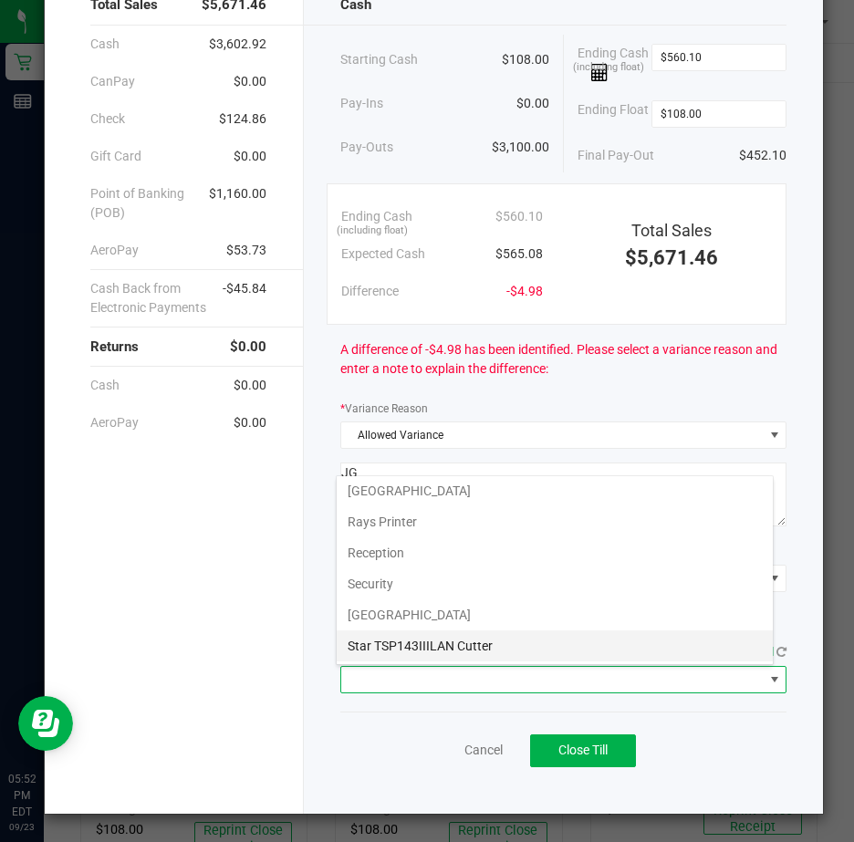
click at [472, 640] on Cutter "Star TSP143IIILAN Cutter" at bounding box center [555, 646] width 436 height 31
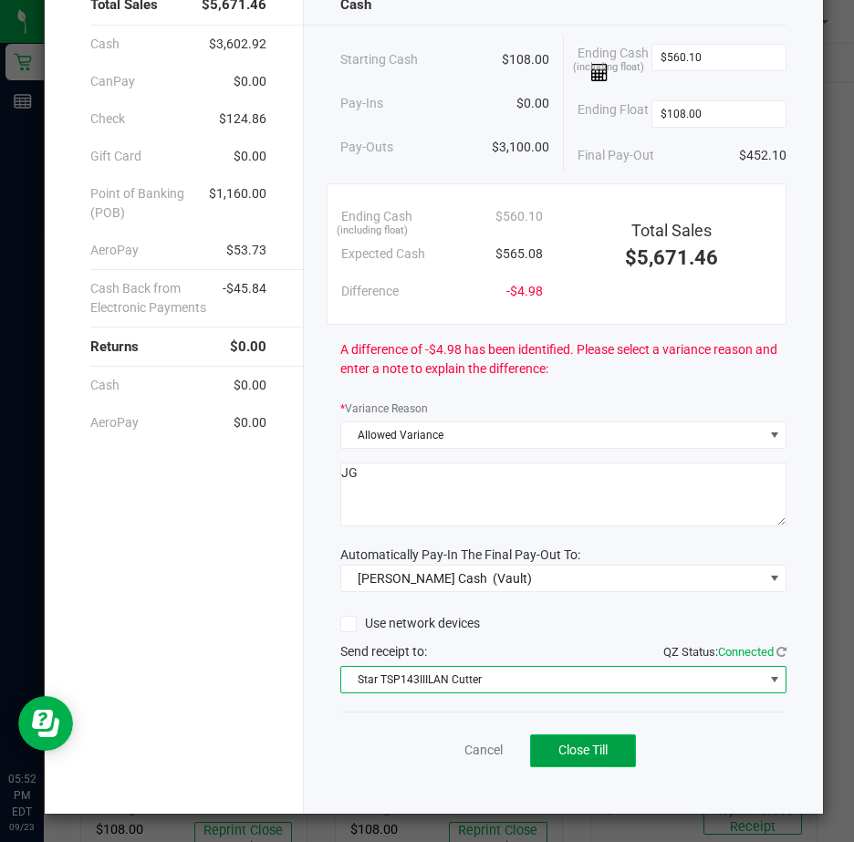
click at [572, 745] on span "Close Till" at bounding box center [582, 750] width 49 height 15
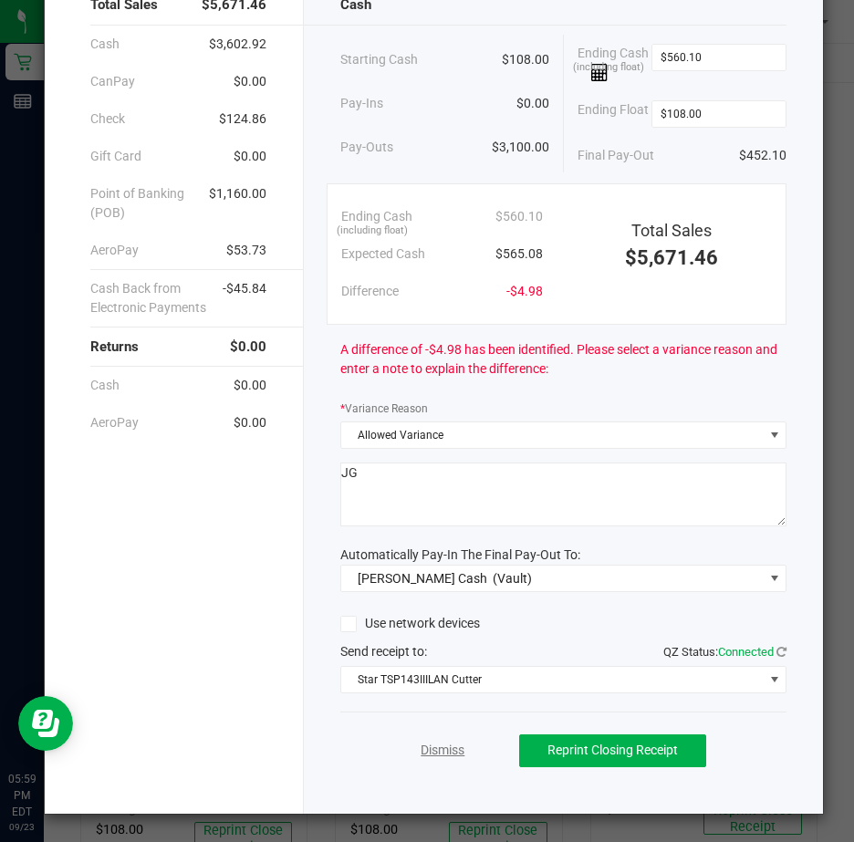
click at [429, 749] on link "Dismiss" at bounding box center [443, 750] width 44 height 19
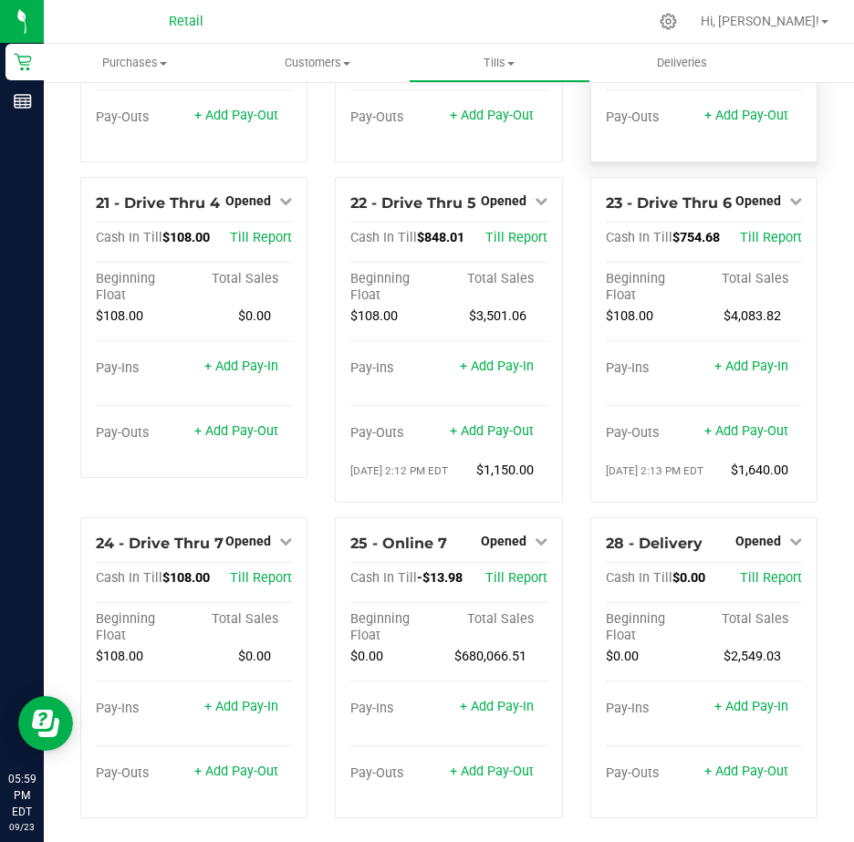
scroll to position [1916, 0]
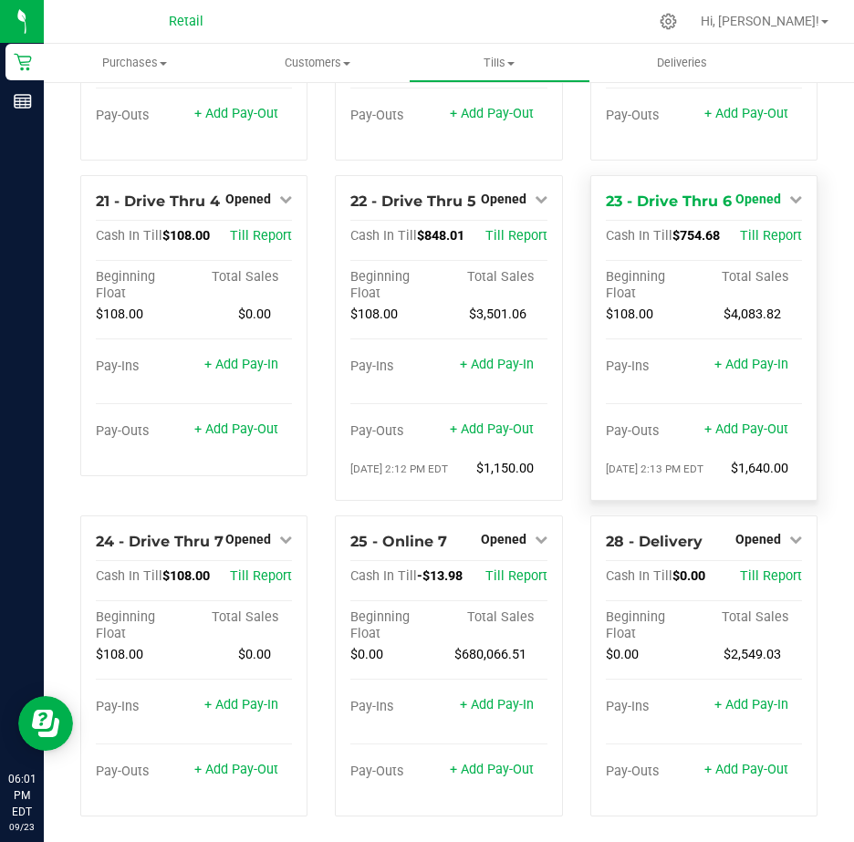
click at [789, 205] on icon at bounding box center [795, 199] width 13 height 13
click at [748, 244] on link "Close Till" at bounding box center [759, 236] width 49 height 15
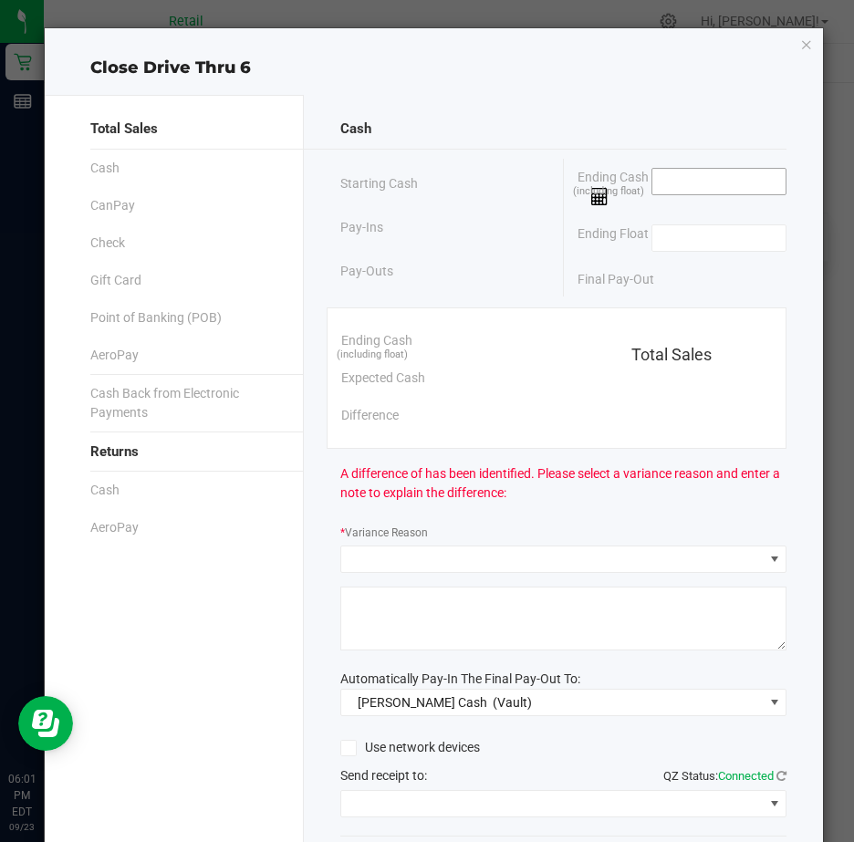
click at [693, 182] on input at bounding box center [719, 182] width 134 height 26
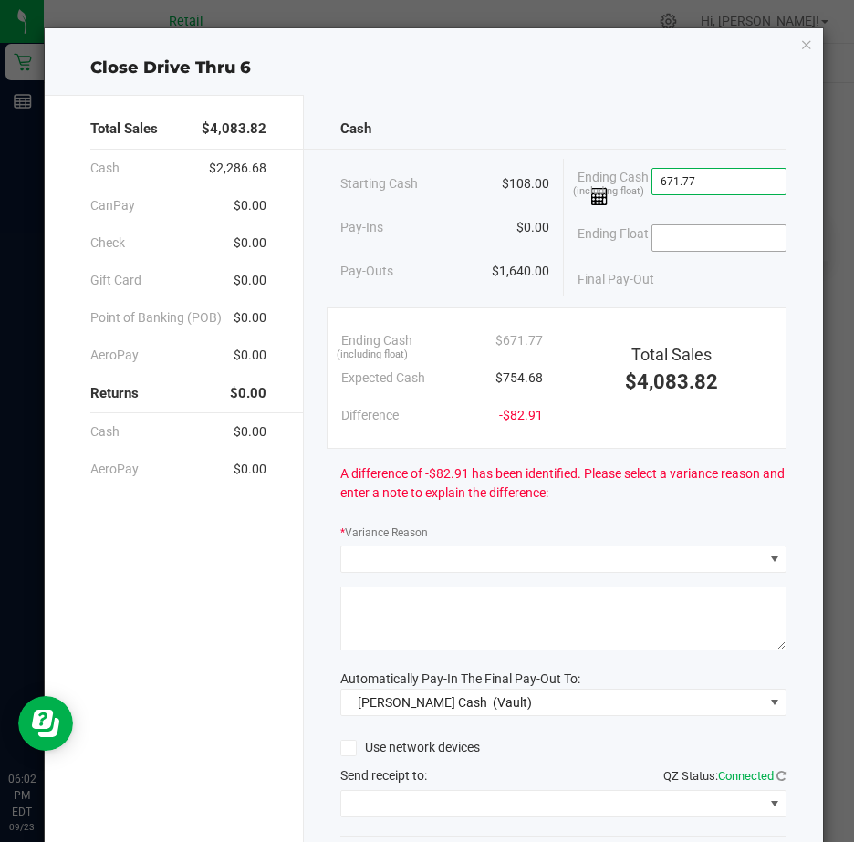
type input "$671.77"
click at [690, 245] on input at bounding box center [719, 238] width 134 height 26
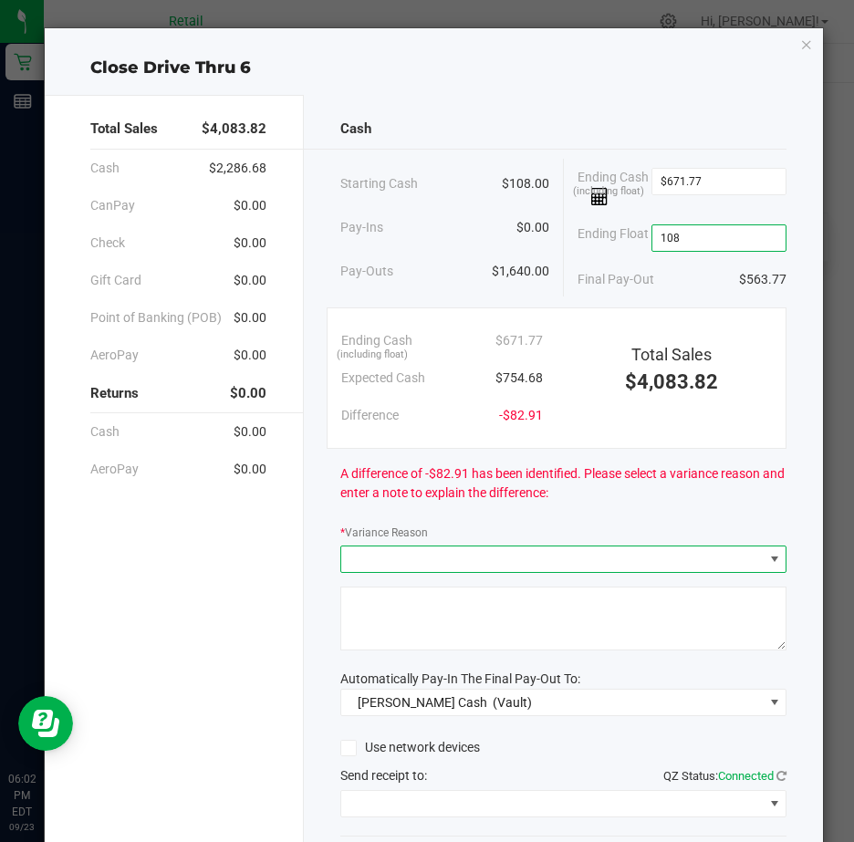
type input "$108.00"
click at [767, 567] on span at bounding box center [774, 559] width 15 height 15
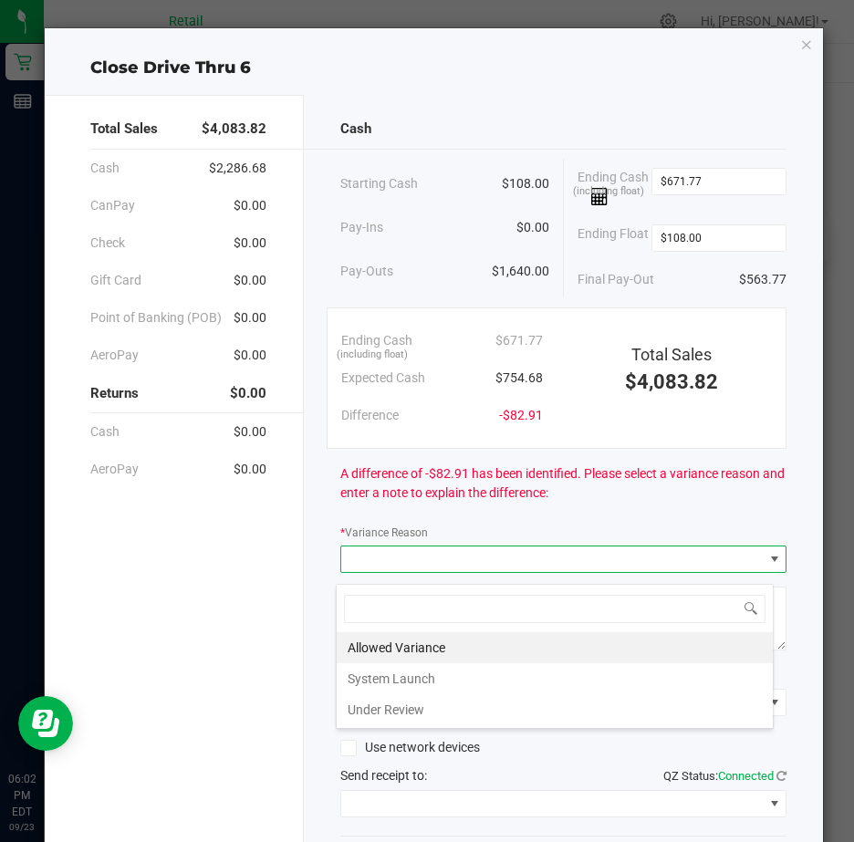
scroll to position [27, 439]
click at [418, 644] on li "Allowed Variance" at bounding box center [555, 647] width 436 height 31
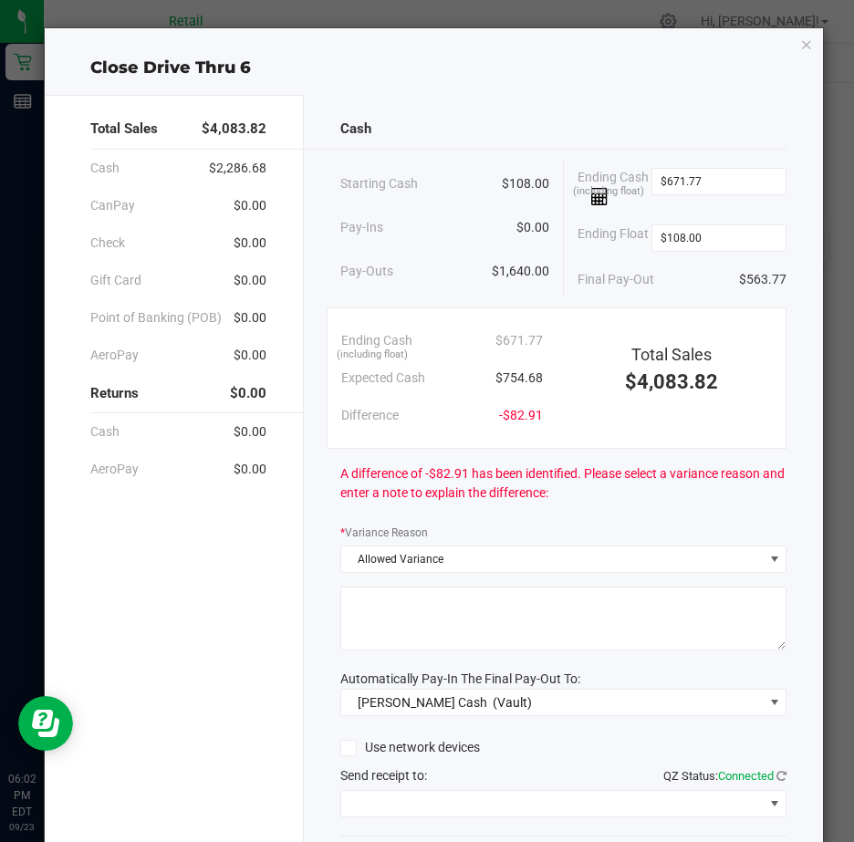
click at [418, 644] on textarea at bounding box center [563, 619] width 446 height 64
click at [767, 565] on span at bounding box center [774, 559] width 15 height 15
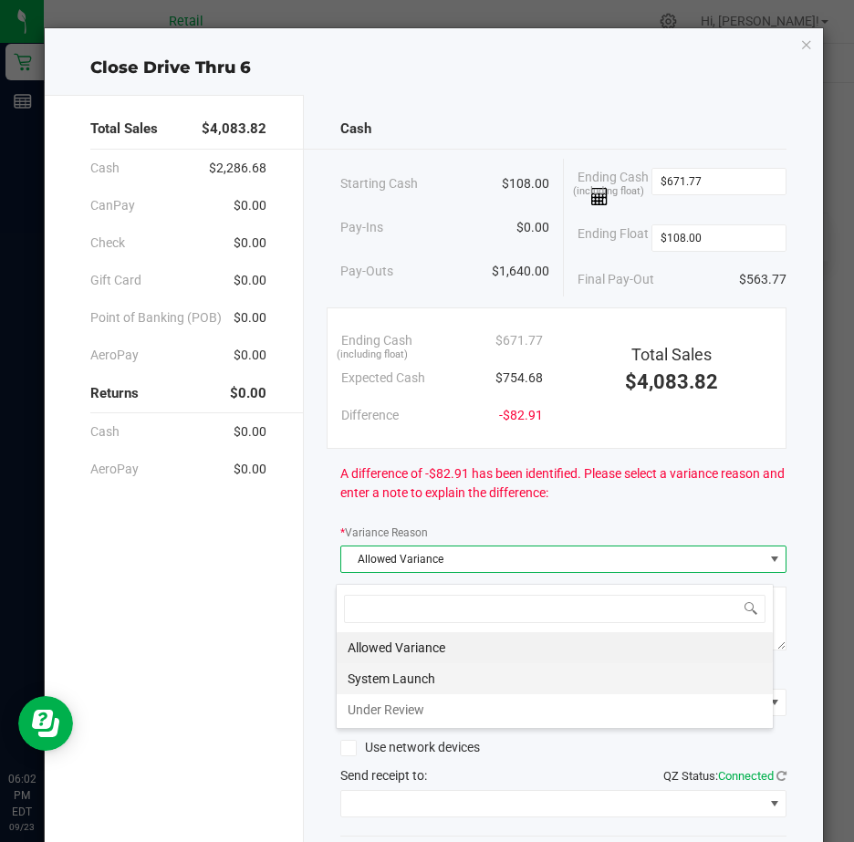
drag, startPoint x: 375, startPoint y: 708, endPoint x: 371, endPoint y: 679, distance: 29.4
click at [371, 679] on ul "Allowed Variance System Launch Under Review" at bounding box center [555, 678] width 436 height 93
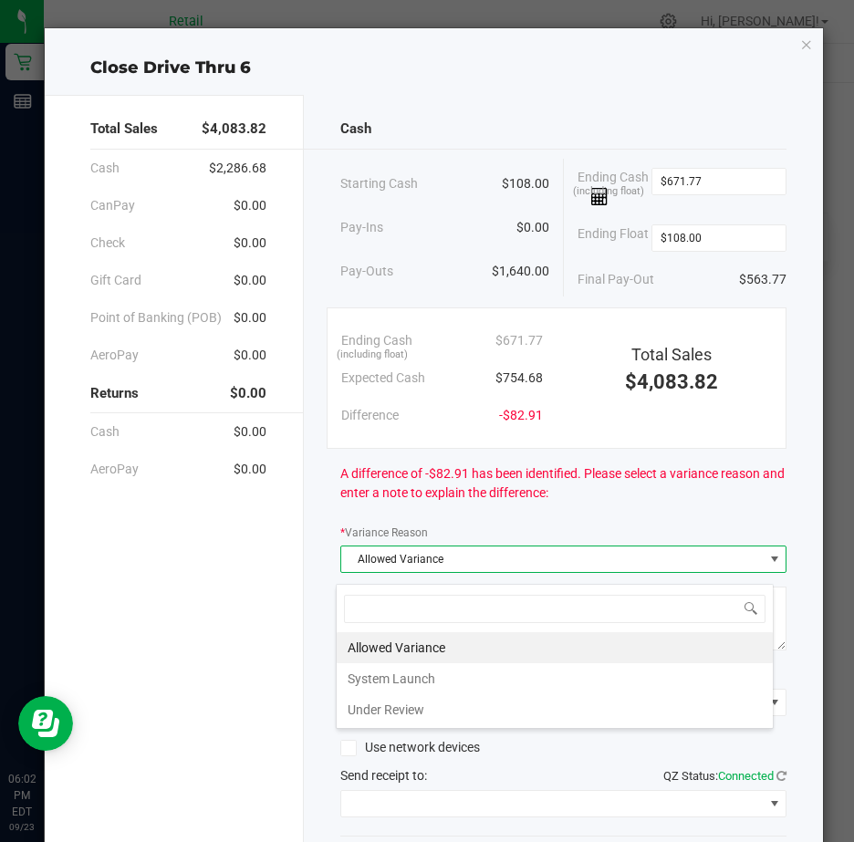
click at [767, 567] on span at bounding box center [774, 559] width 15 height 15
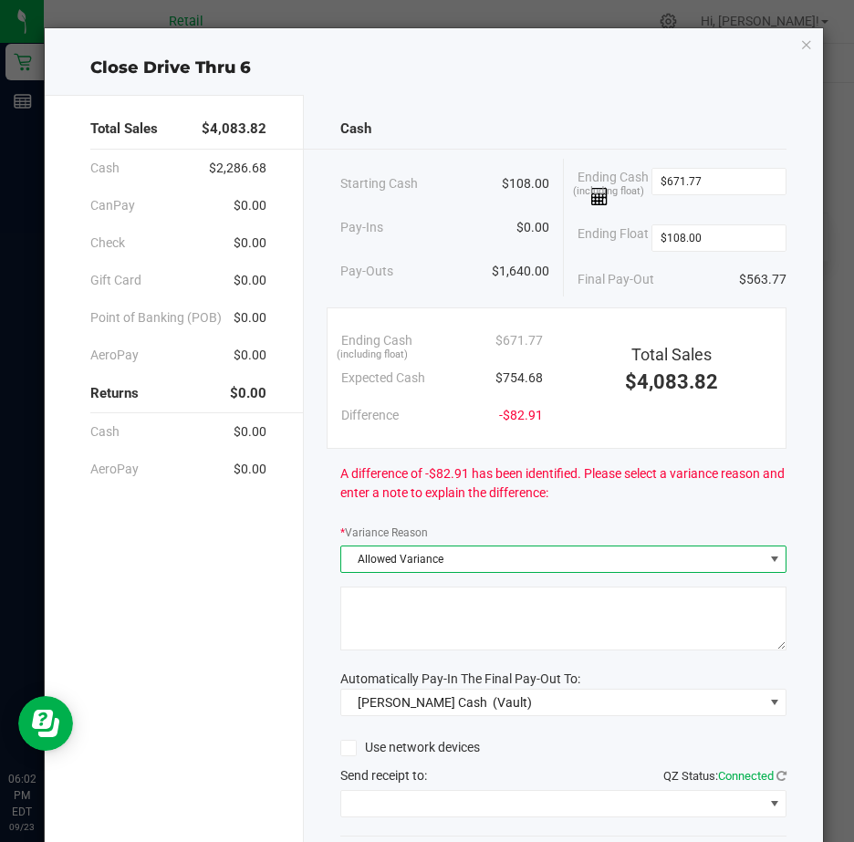
click at [767, 567] on span at bounding box center [774, 559] width 15 height 15
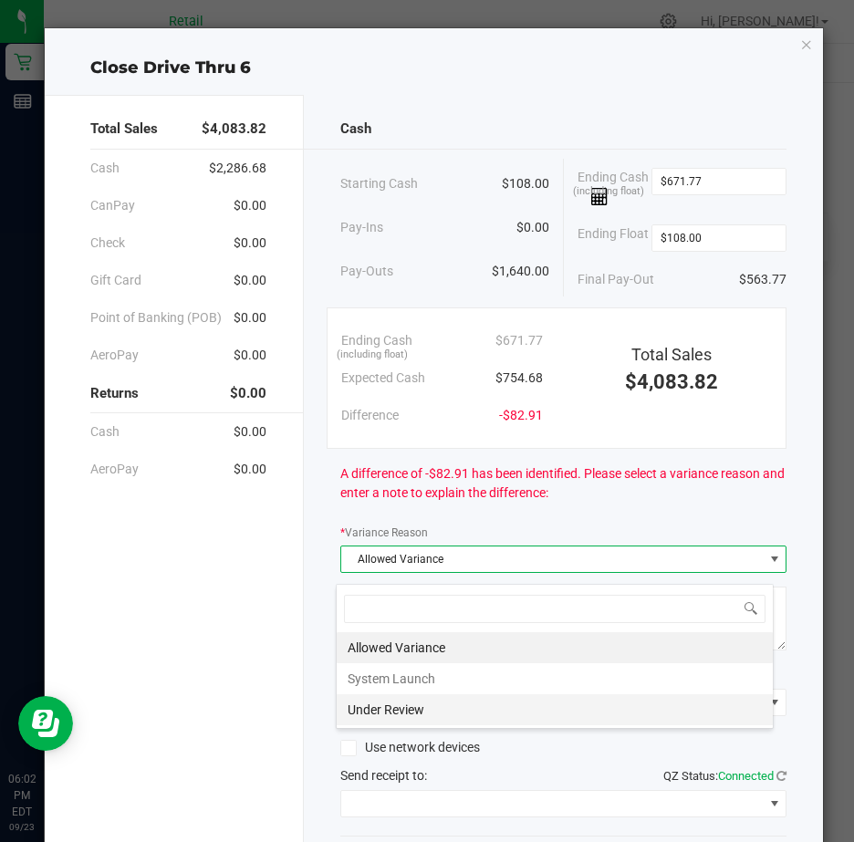
click at [402, 704] on li "Under Review" at bounding box center [555, 709] width 436 height 31
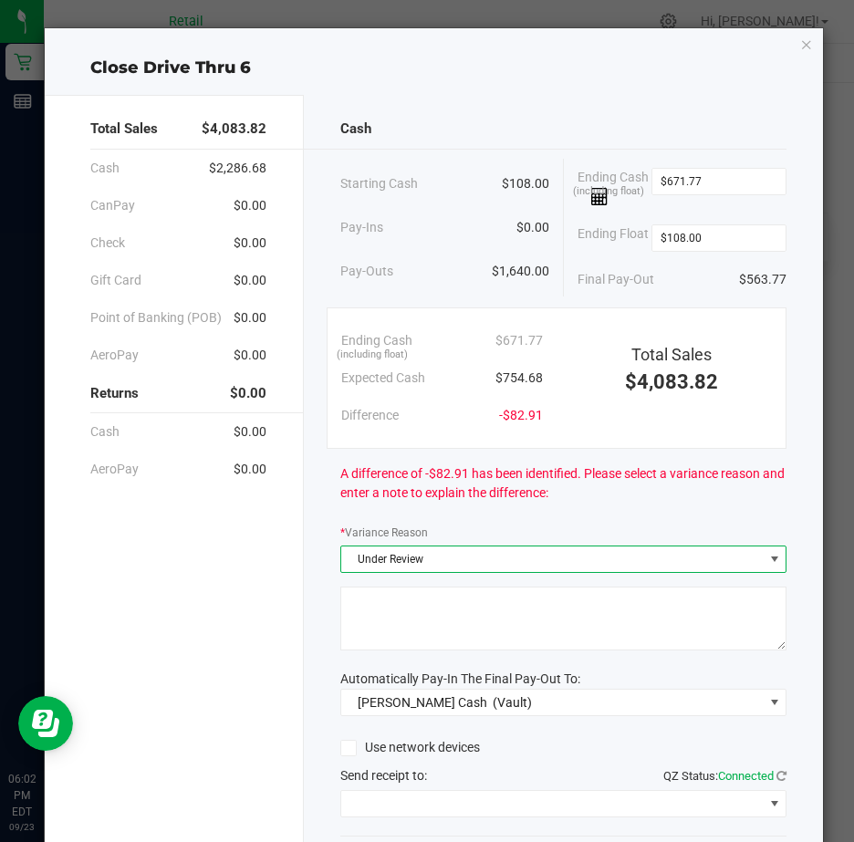
click at [391, 615] on textarea at bounding box center [563, 619] width 446 height 64
type textarea "JG"
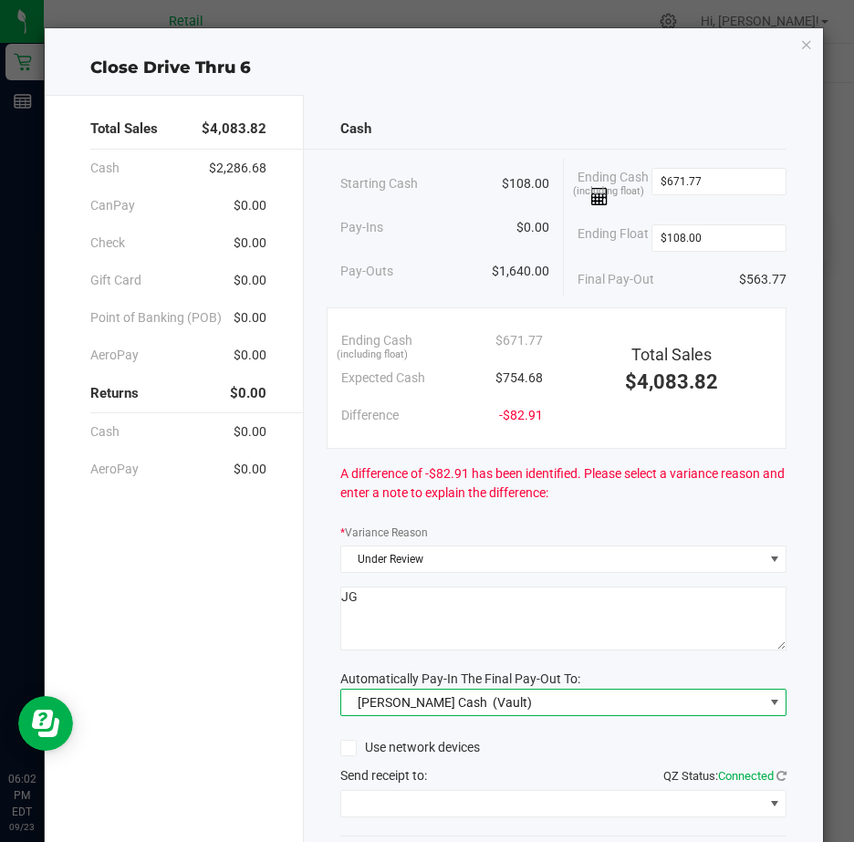
click at [767, 707] on span at bounding box center [774, 702] width 15 height 15
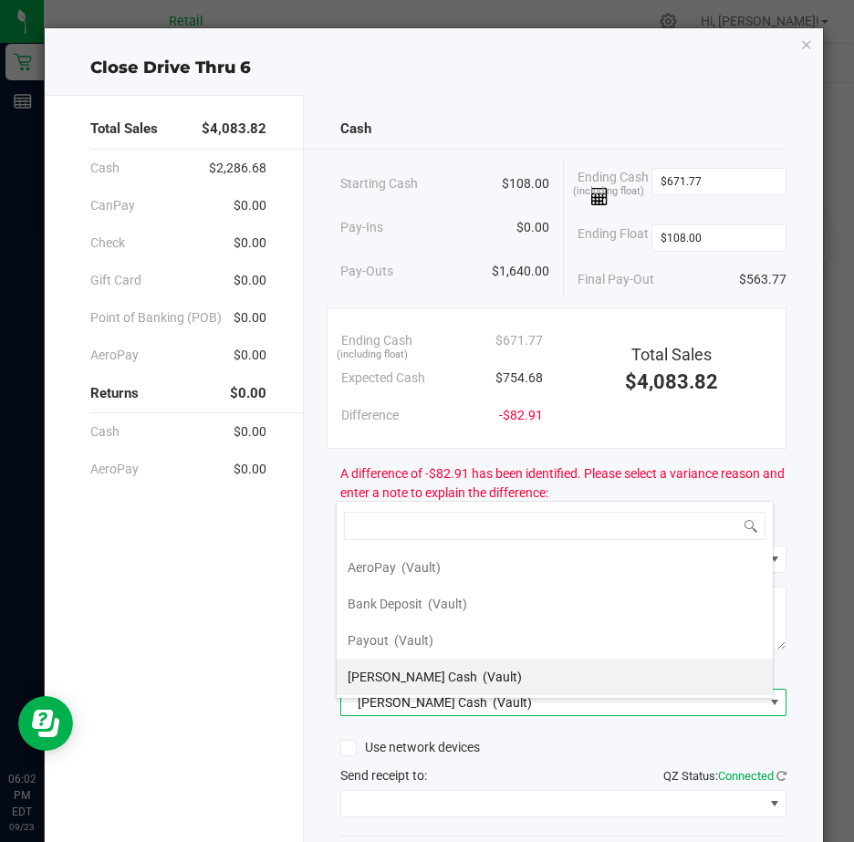
click at [401, 675] on span "Petty Cash" at bounding box center [413, 677] width 130 height 15
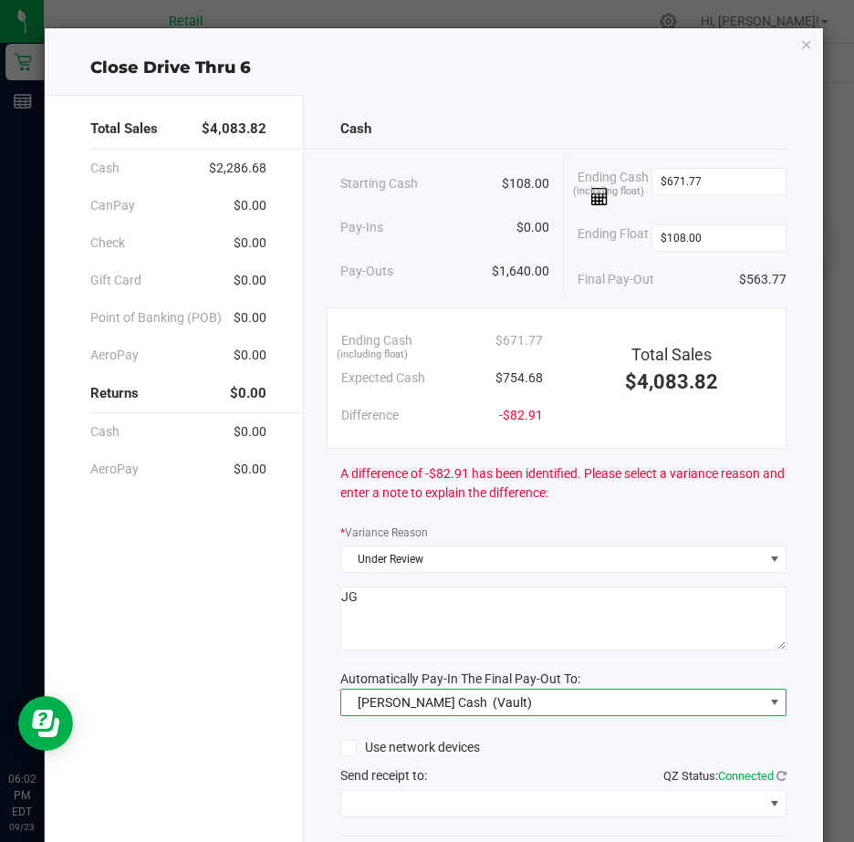
scroll to position [135, 0]
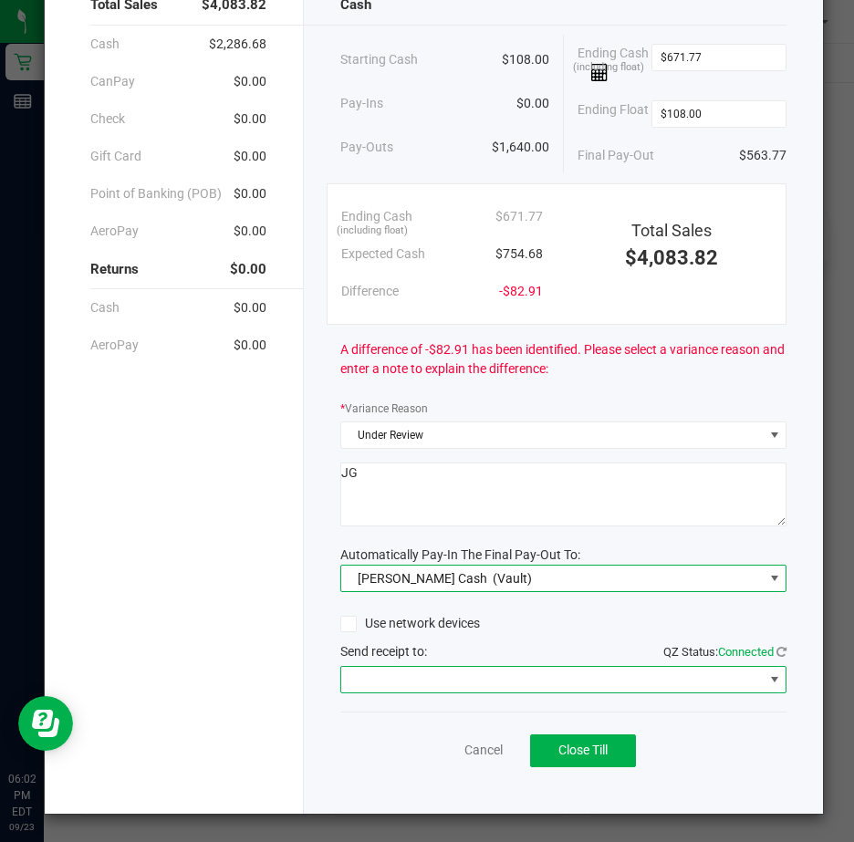
click at [767, 674] on span at bounding box center [774, 679] width 15 height 15
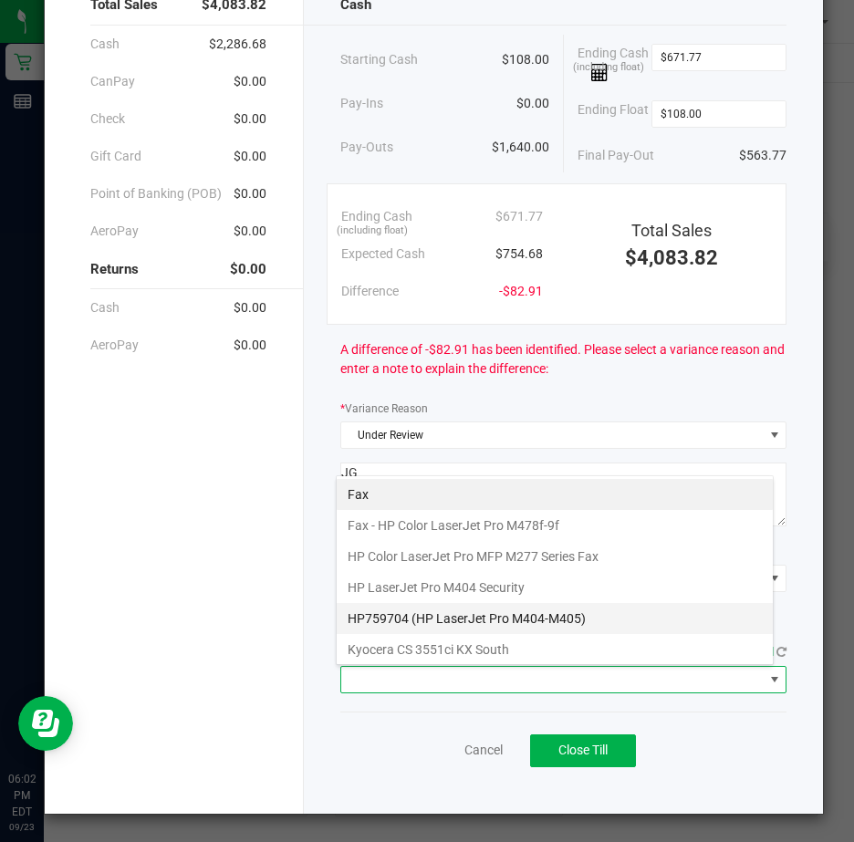
scroll to position [283, 0]
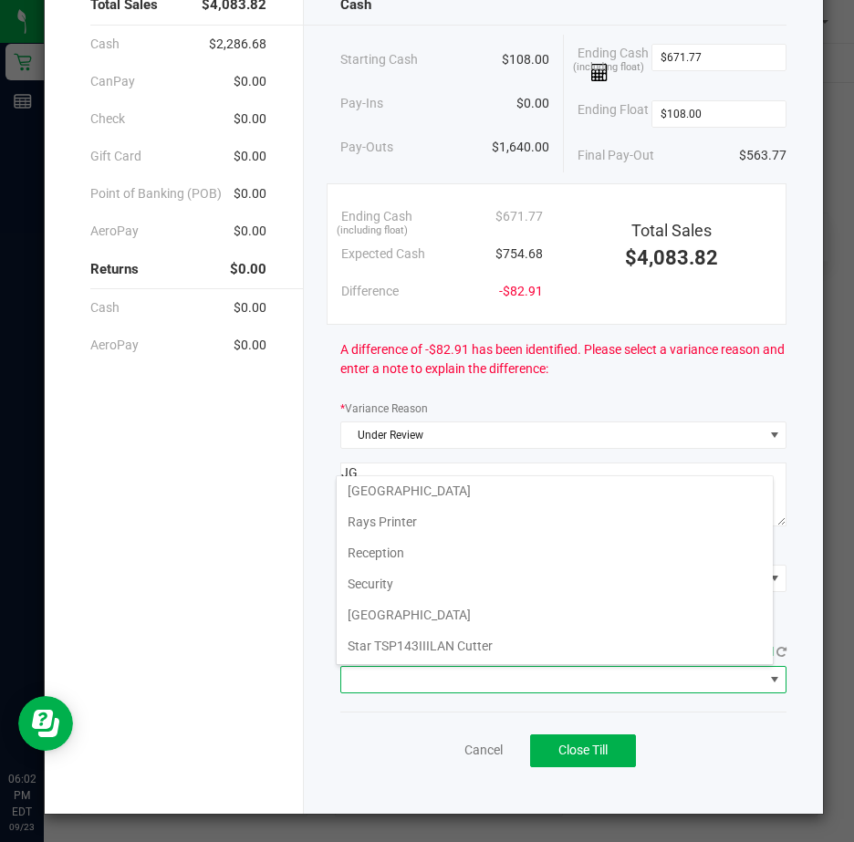
click at [495, 639] on Cutter "Star TSP143IIILAN Cutter" at bounding box center [555, 646] width 436 height 31
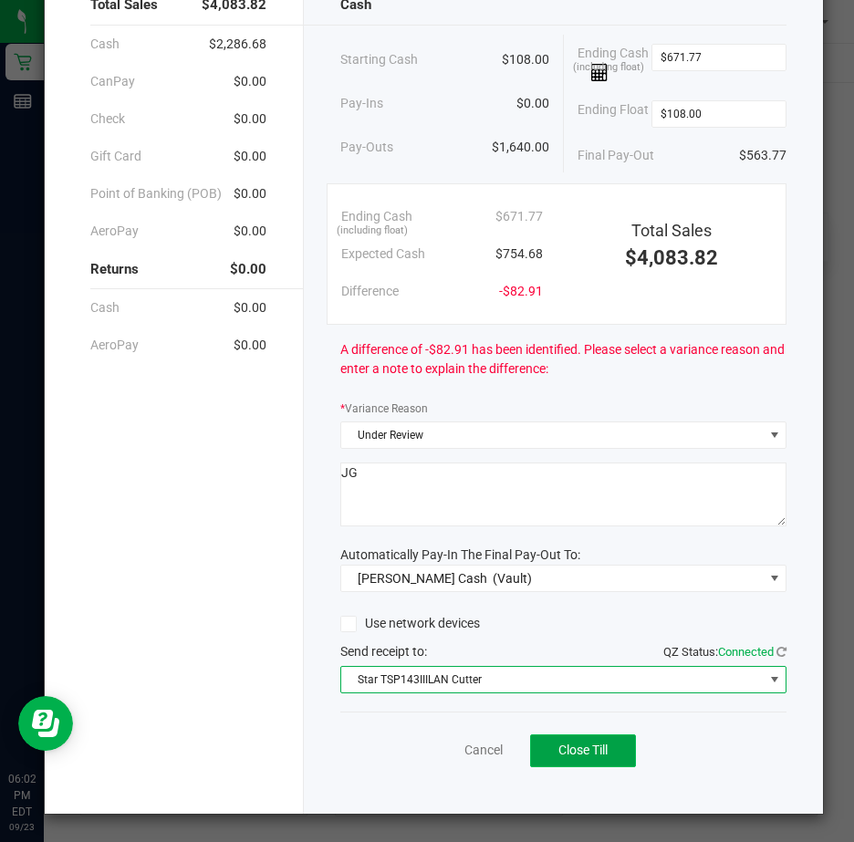
click at [566, 749] on span "Close Till" at bounding box center [582, 750] width 49 height 15
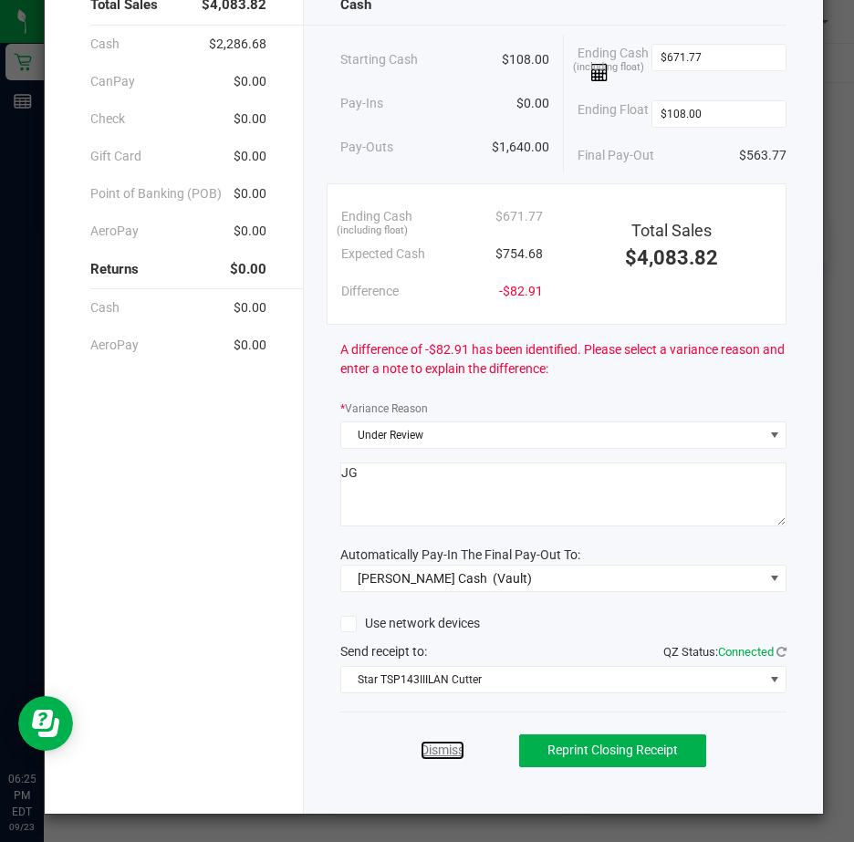
drag, startPoint x: 437, startPoint y: 751, endPoint x: 574, endPoint y: 747, distance: 136.9
click at [437, 750] on link "Dismiss" at bounding box center [443, 750] width 44 height 19
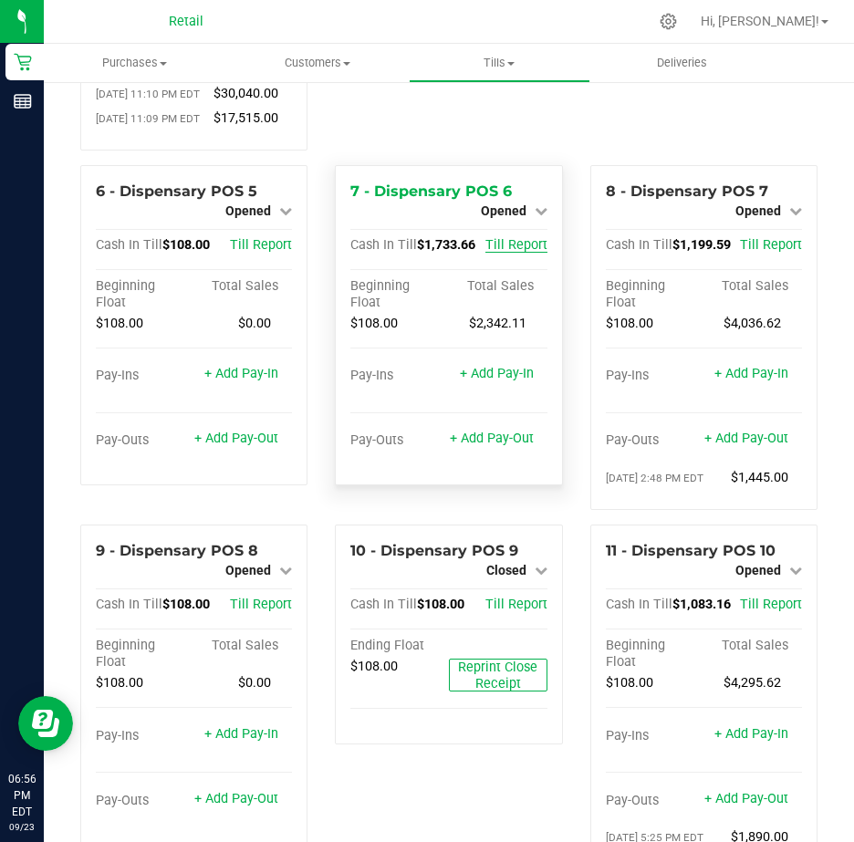
scroll to position [331, 0]
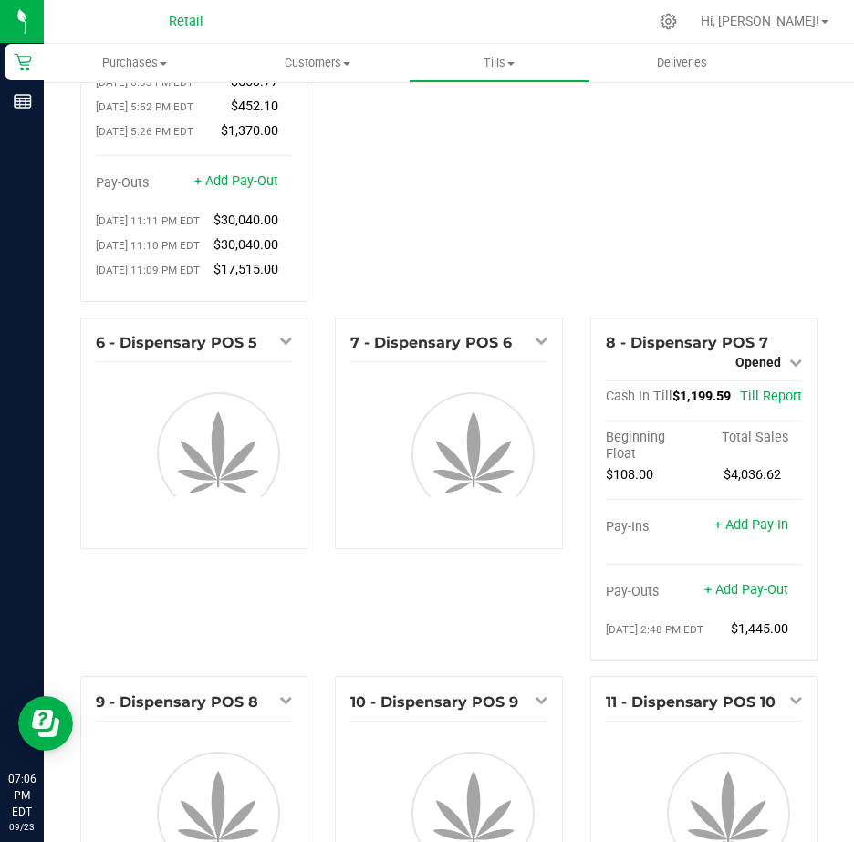
scroll to position [274, 0]
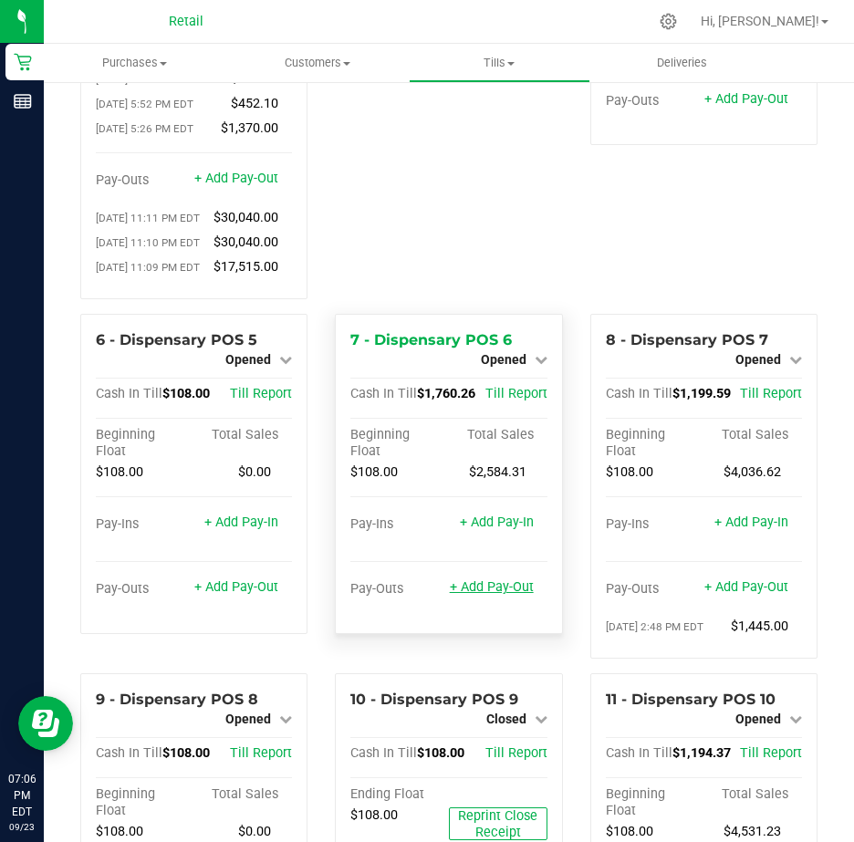
click at [481, 595] on link "+ Add Pay-Out" at bounding box center [492, 587] width 84 height 16
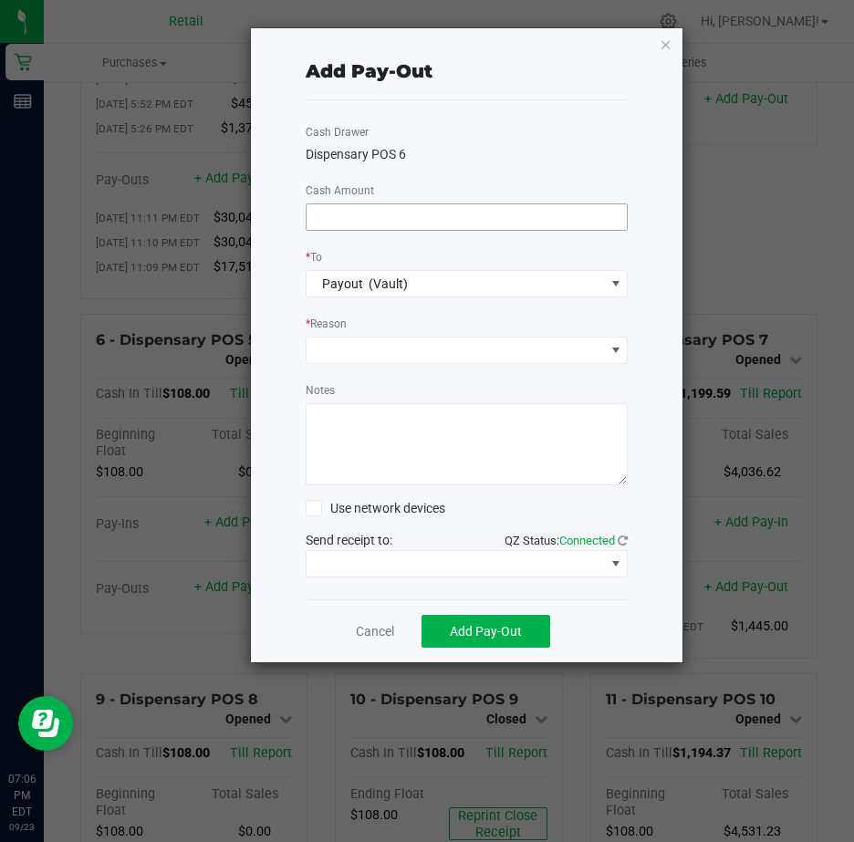
click at [342, 213] on input at bounding box center [467, 217] width 321 height 26
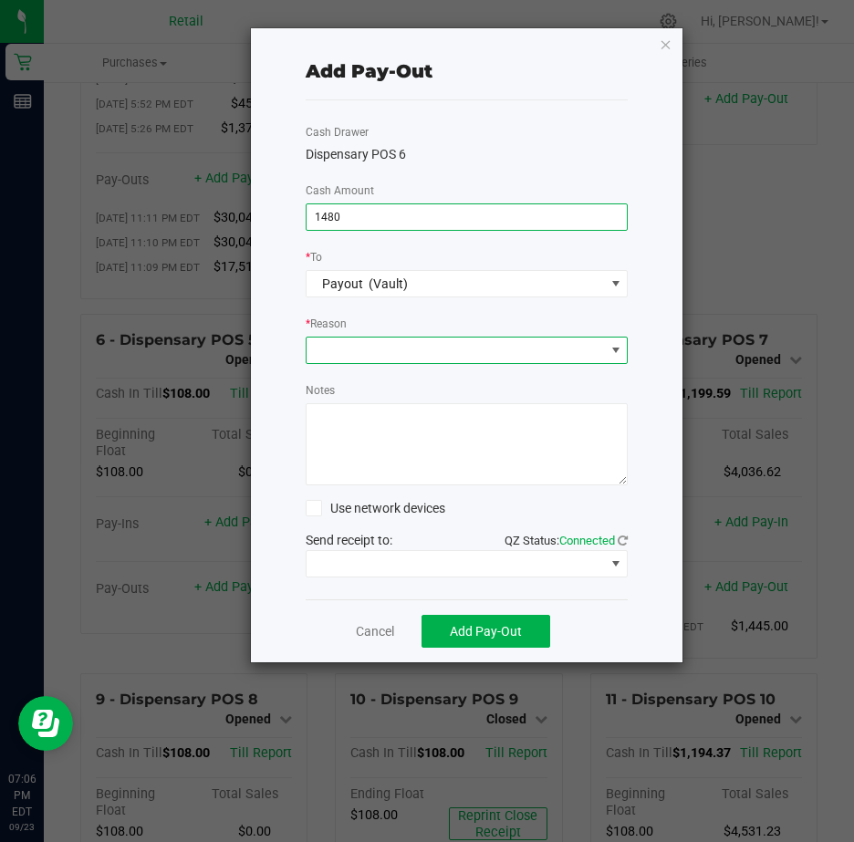
type input "$1,480.00"
click at [618, 348] on span at bounding box center [616, 350] width 15 height 15
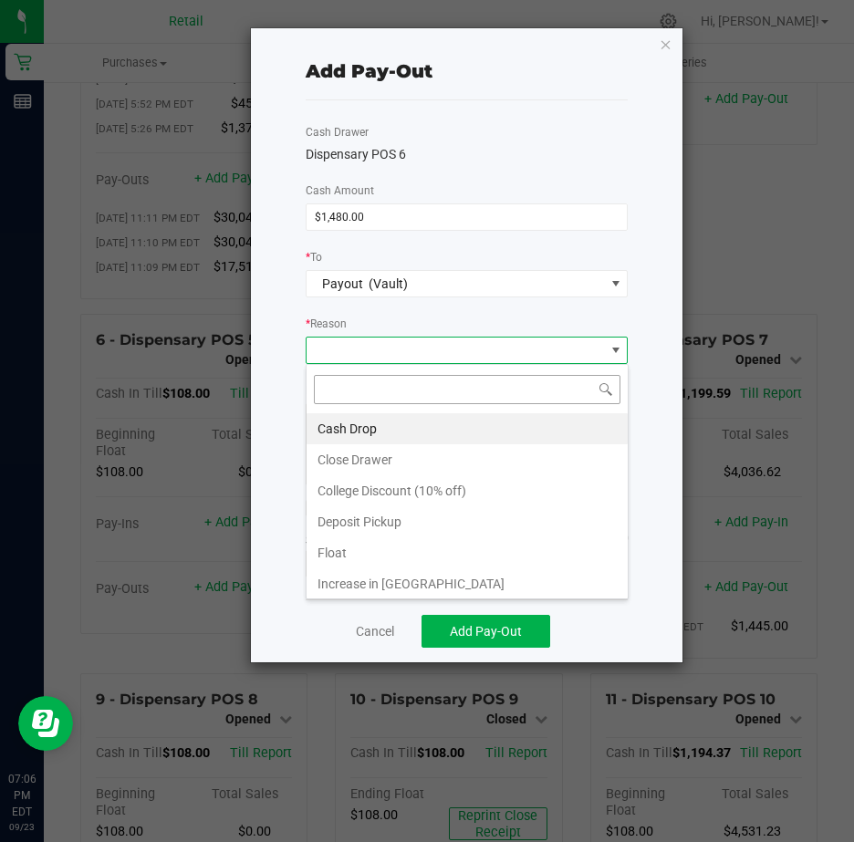
scroll to position [27, 322]
click at [366, 429] on li "Cash Drop" at bounding box center [467, 428] width 321 height 31
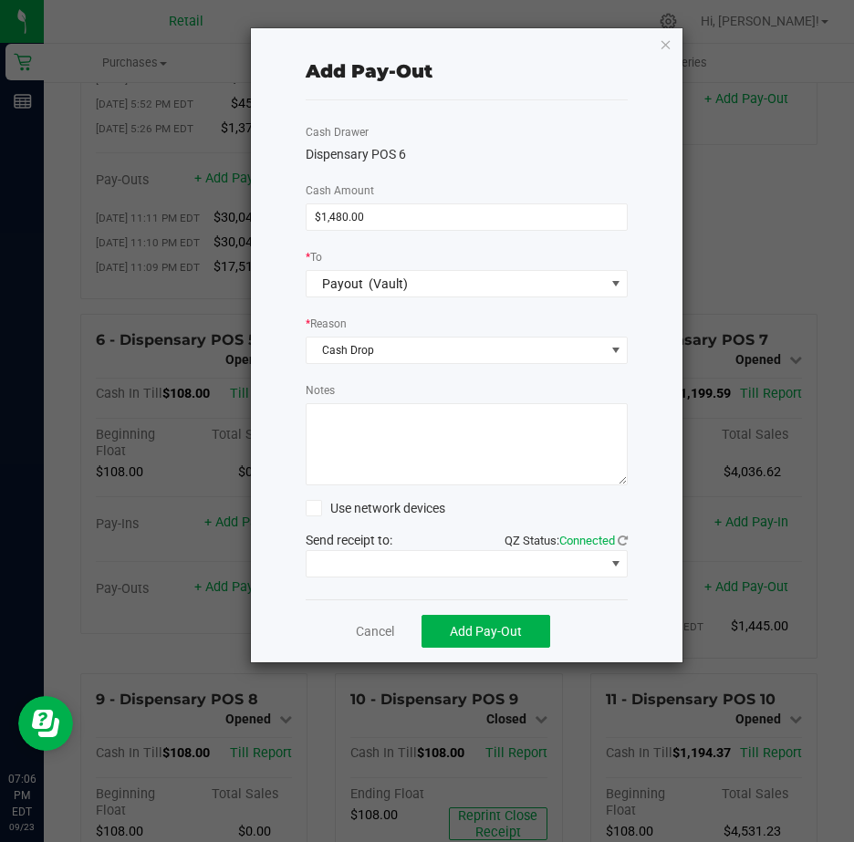
click at [350, 422] on textarea "Notes" at bounding box center [467, 444] width 323 height 82
type textarea "JG"
click at [616, 563] on span at bounding box center [616, 564] width 15 height 15
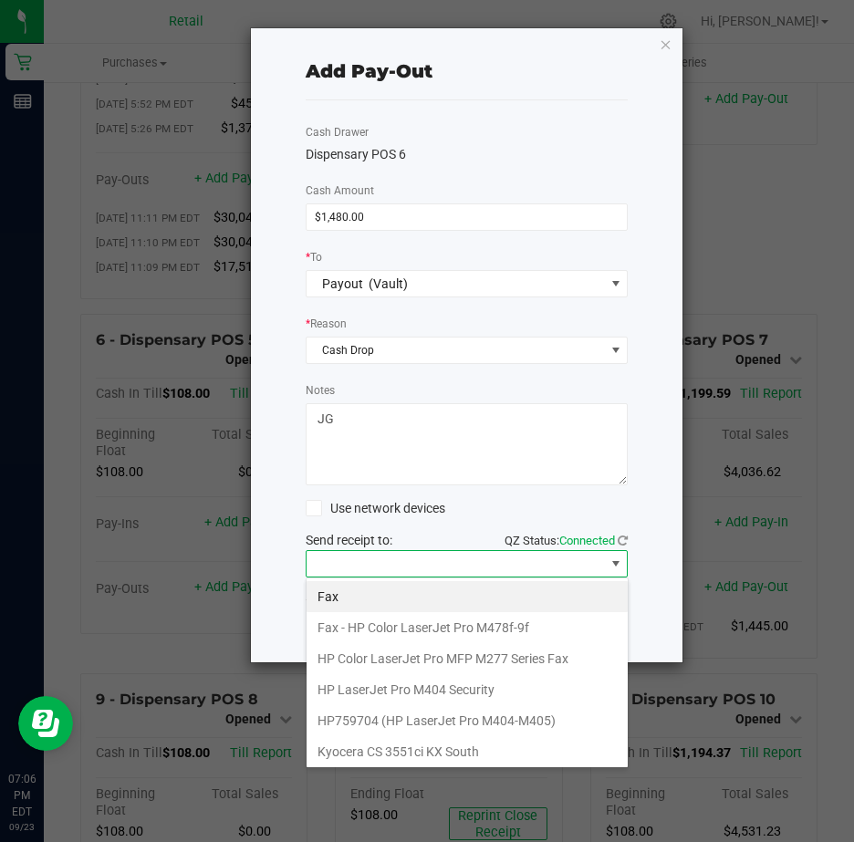
scroll to position [283, 0]
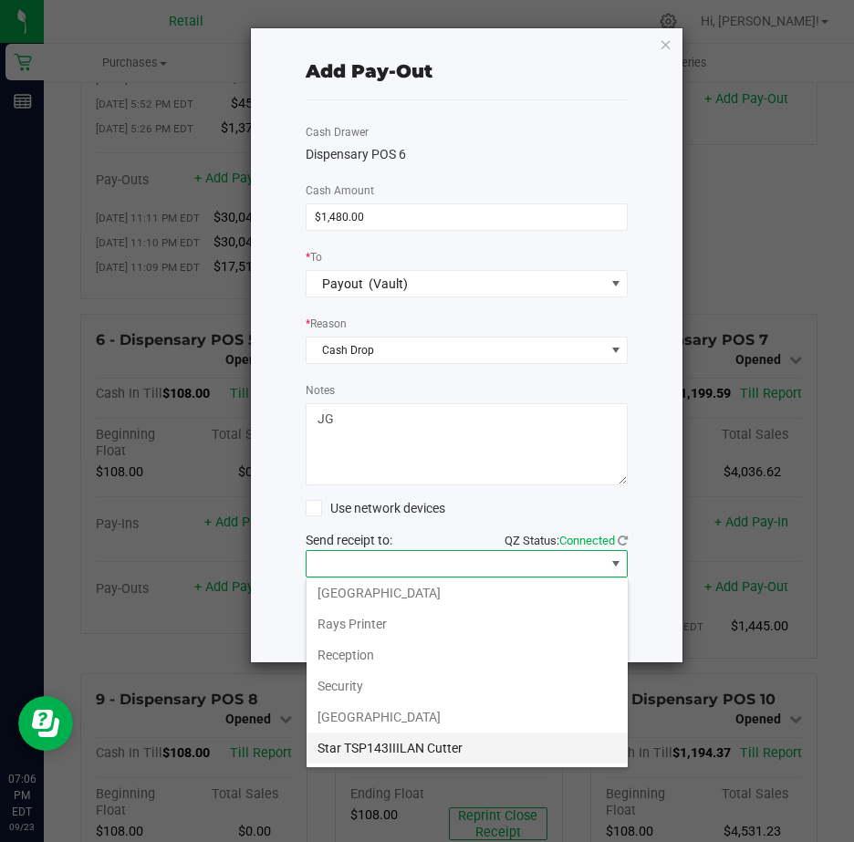
click at [443, 745] on Cutter "Star TSP143IIILAN Cutter" at bounding box center [467, 748] width 321 height 31
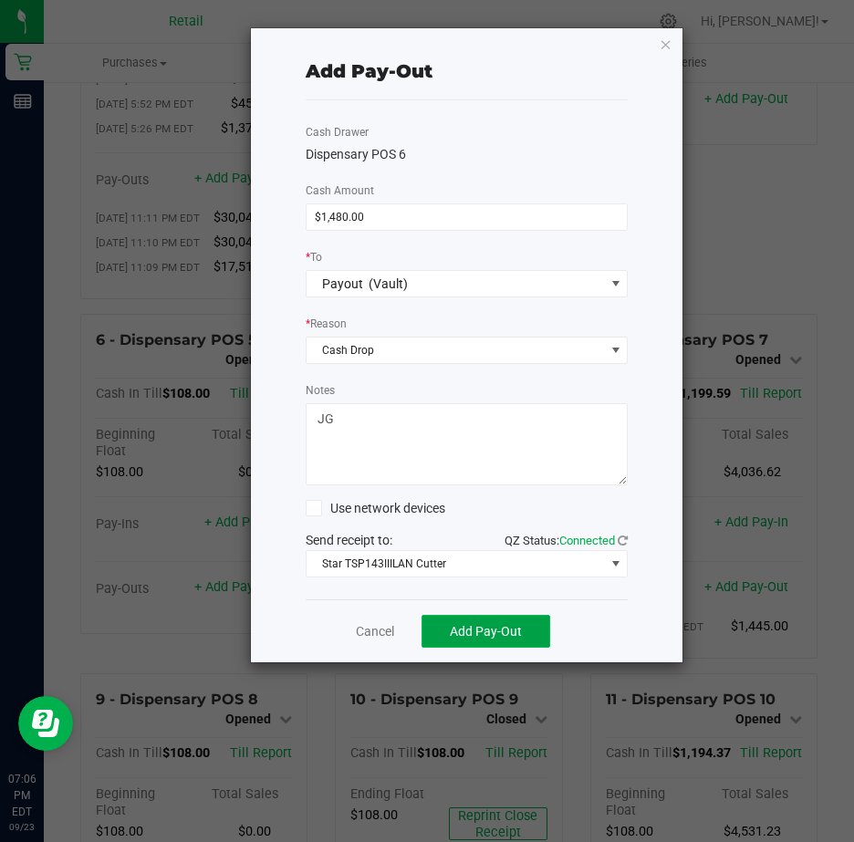
click at [499, 630] on span "Add Pay-Out" at bounding box center [486, 631] width 72 height 15
click at [371, 631] on link "Dismiss" at bounding box center [369, 631] width 44 height 19
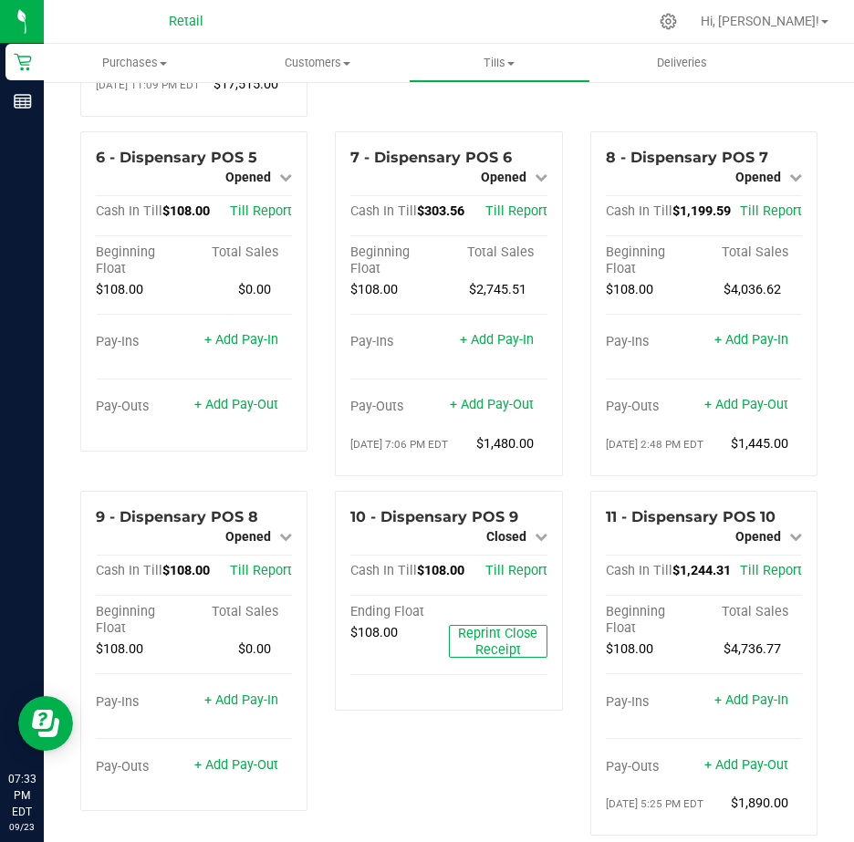
scroll to position [639, 0]
